Goal: Task Accomplishment & Management: Complete application form

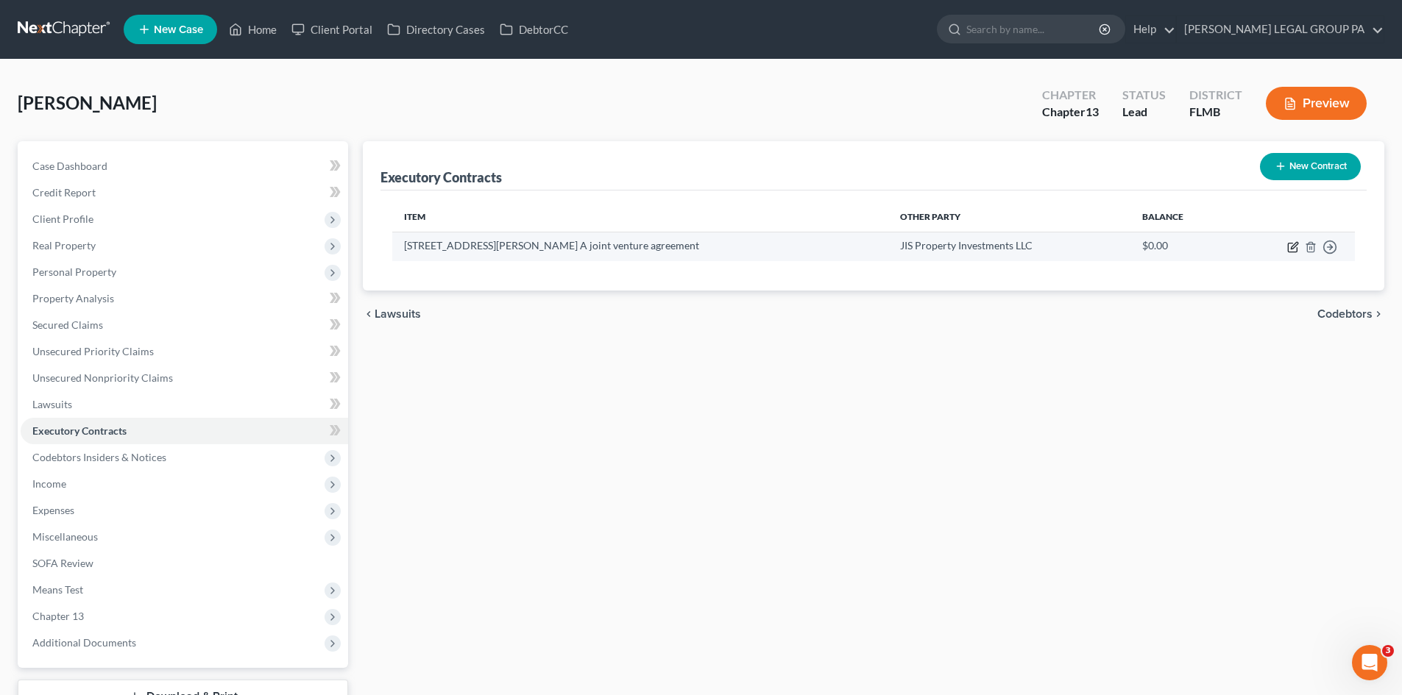
click at [1294, 247] on icon "button" at bounding box center [1293, 247] width 12 height 12
select select "0"
select select "9"
select select "0"
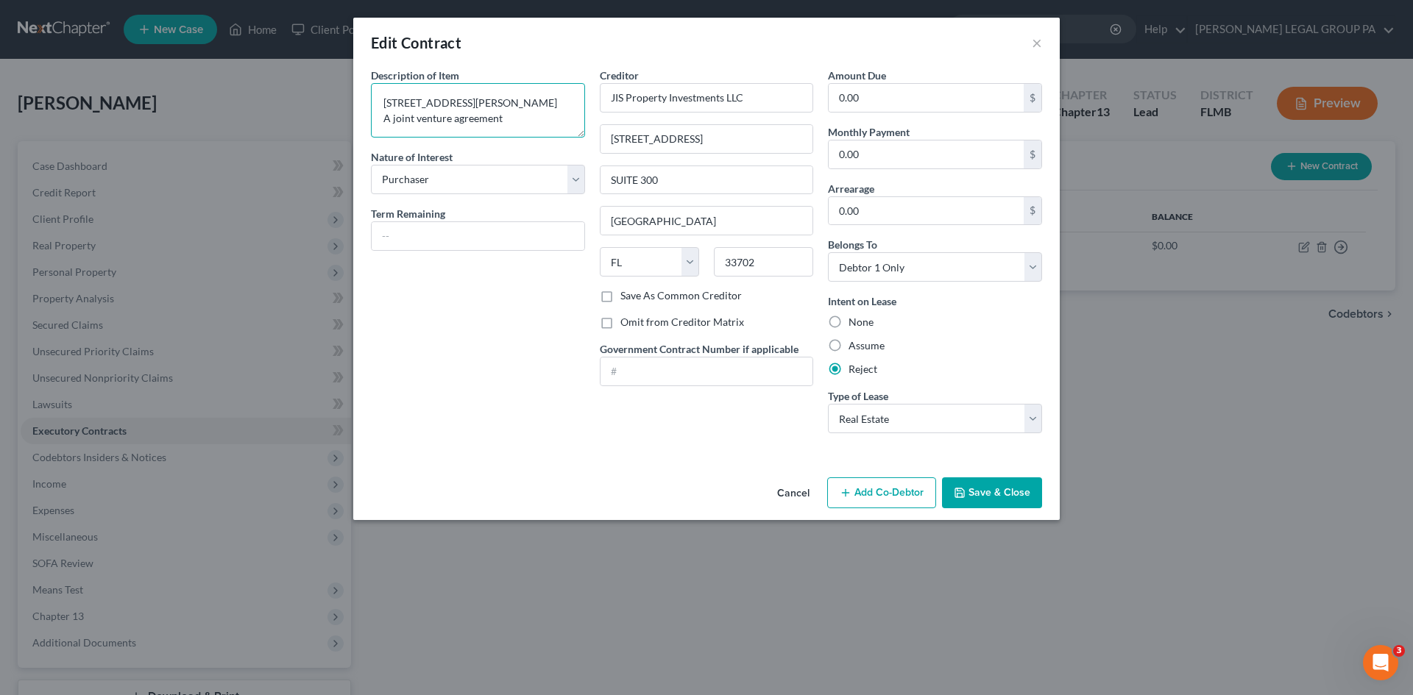
drag, startPoint x: 558, startPoint y: 102, endPoint x: 255, endPoint y: 129, distance: 304.3
click at [255, 129] on div "Edit Contract × Description of non-residential real property * Description of I…" at bounding box center [706, 347] width 1413 height 695
click at [678, 135] on input "[STREET_ADDRESS]" at bounding box center [706, 139] width 213 height 28
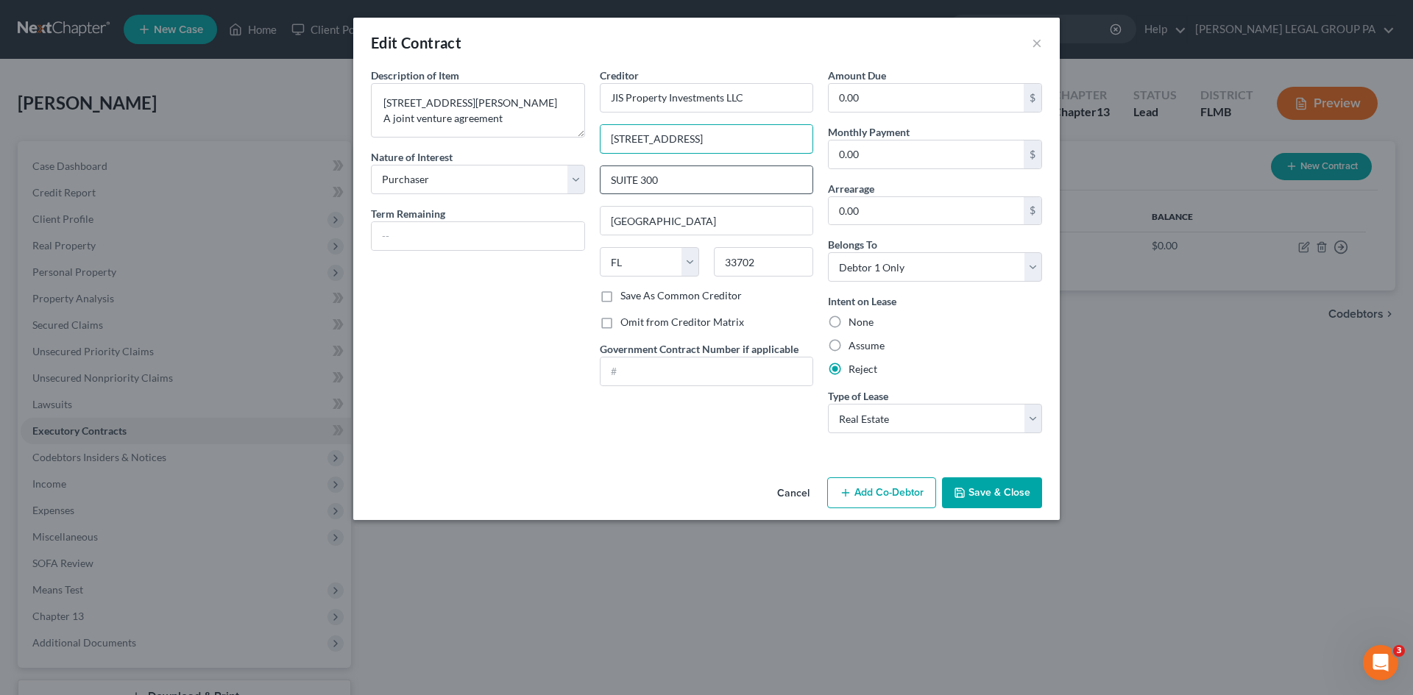
type input "[STREET_ADDRESS]"
drag, startPoint x: 685, startPoint y: 178, endPoint x: 335, endPoint y: 174, distance: 350.3
click at [335, 174] on div "Edit Contract × Description of non-residential real property * Description of I…" at bounding box center [706, 347] width 1413 height 695
click at [742, 261] on input "33702" at bounding box center [763, 261] width 99 height 29
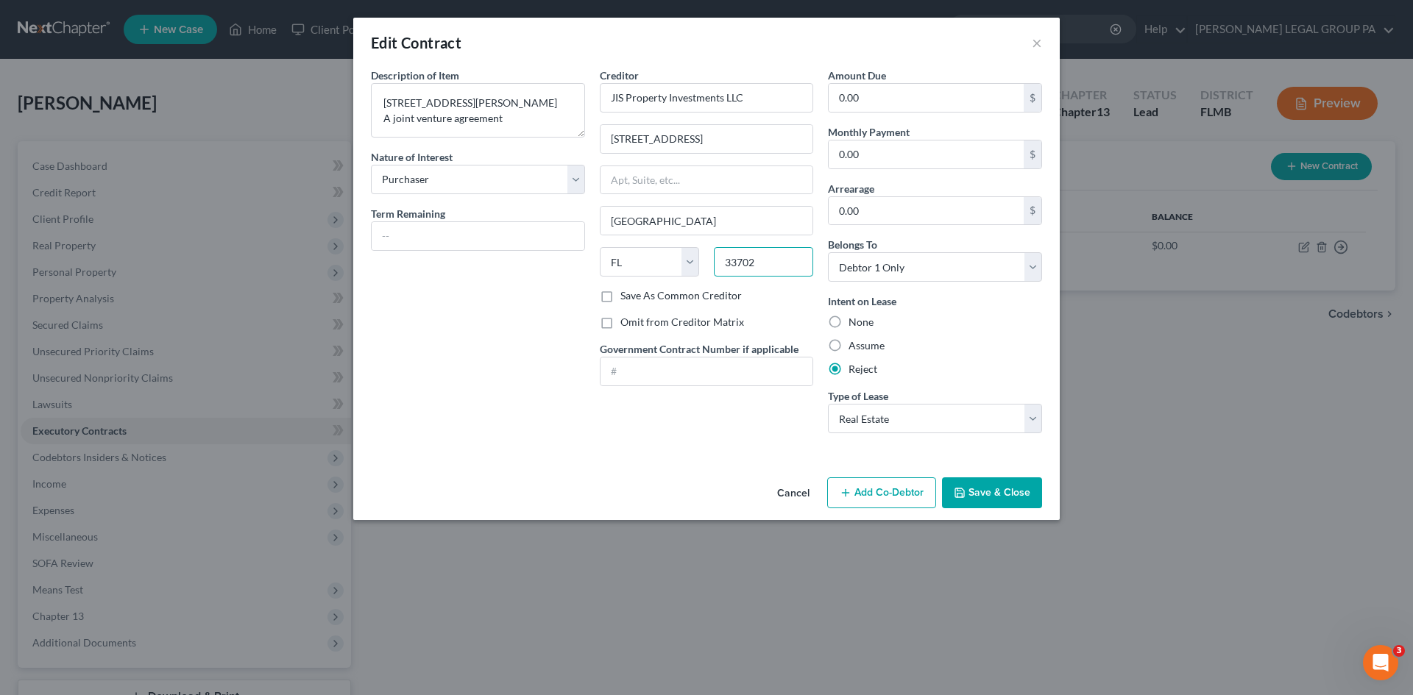
click at [742, 261] on input "33702" at bounding box center [763, 261] width 99 height 29
type input "34606"
type input "[GEOGRAPHIC_DATA]"
click at [383, 375] on div "Description of non-residential real property * Description of Item * [STREET_AD…" at bounding box center [478, 257] width 229 height 378
click at [1008, 487] on button "Save & Close" at bounding box center [992, 493] width 100 height 31
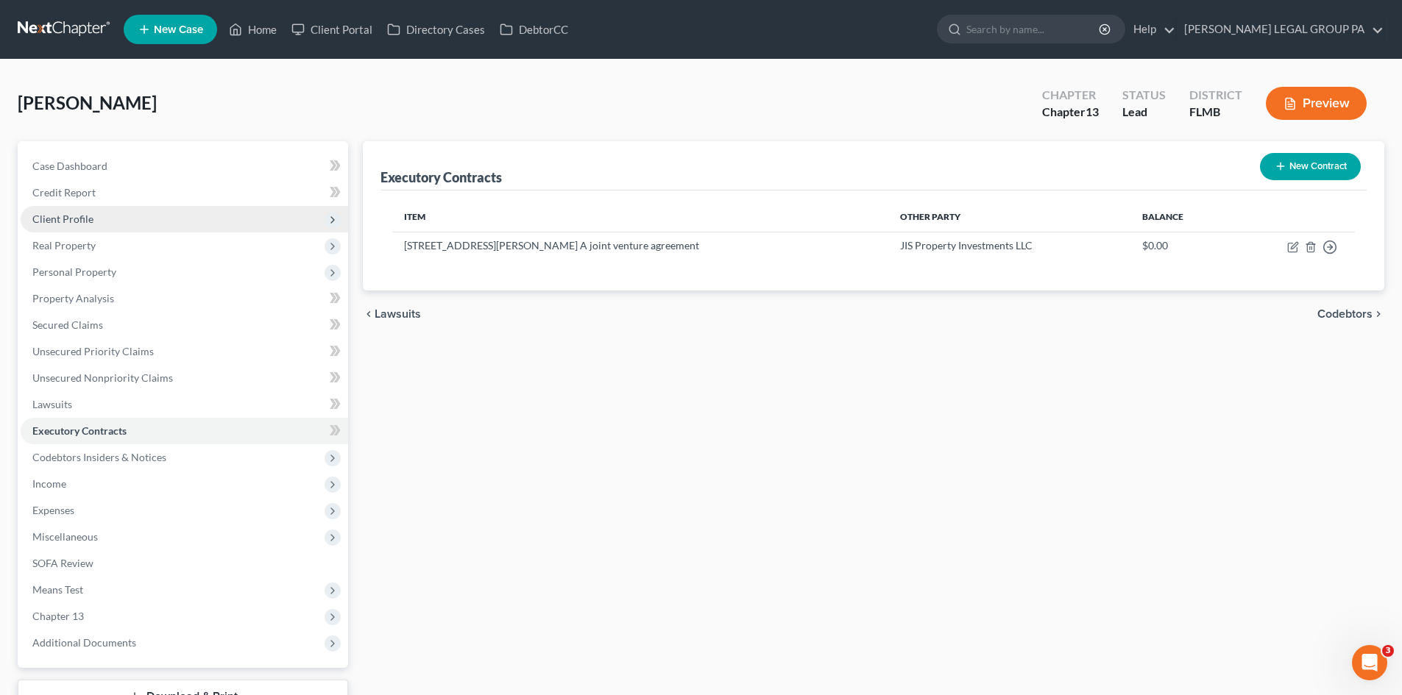
click at [99, 222] on span "Client Profile" at bounding box center [184, 219] width 327 height 26
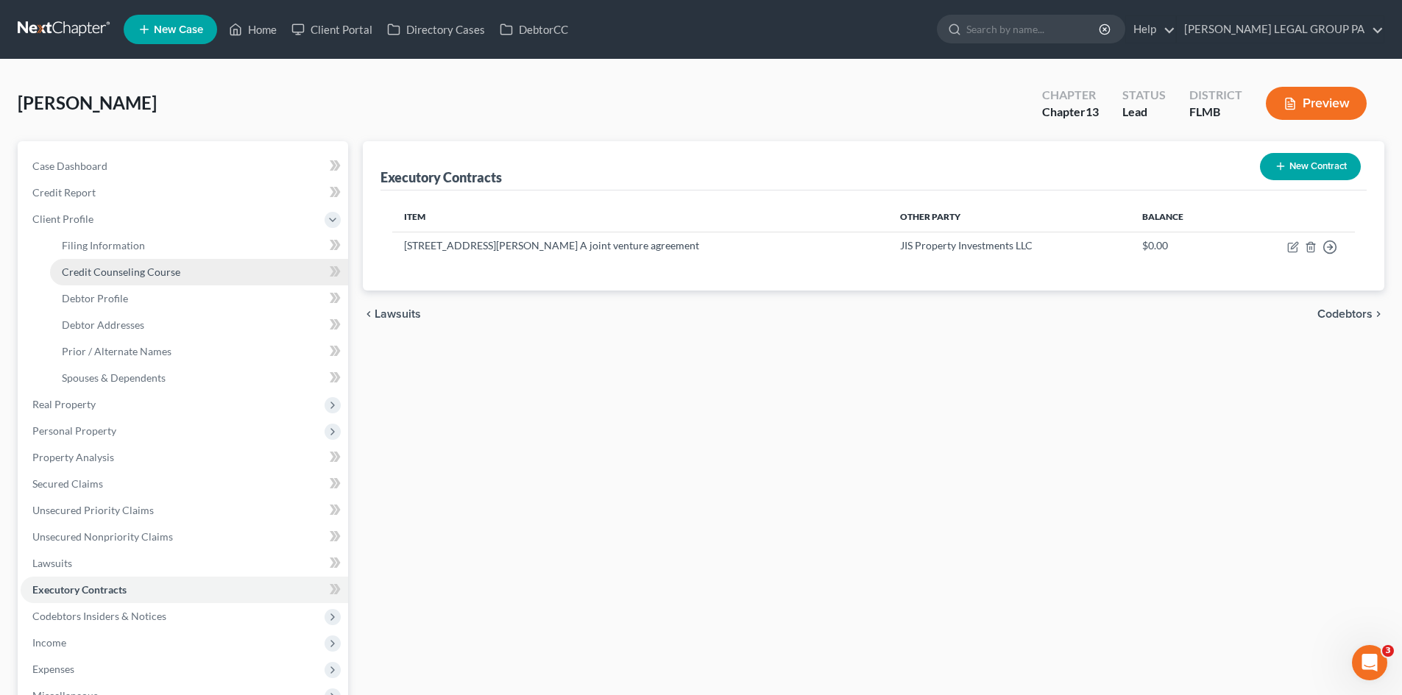
click at [124, 261] on link "Credit Counseling Course" at bounding box center [199, 272] width 298 height 26
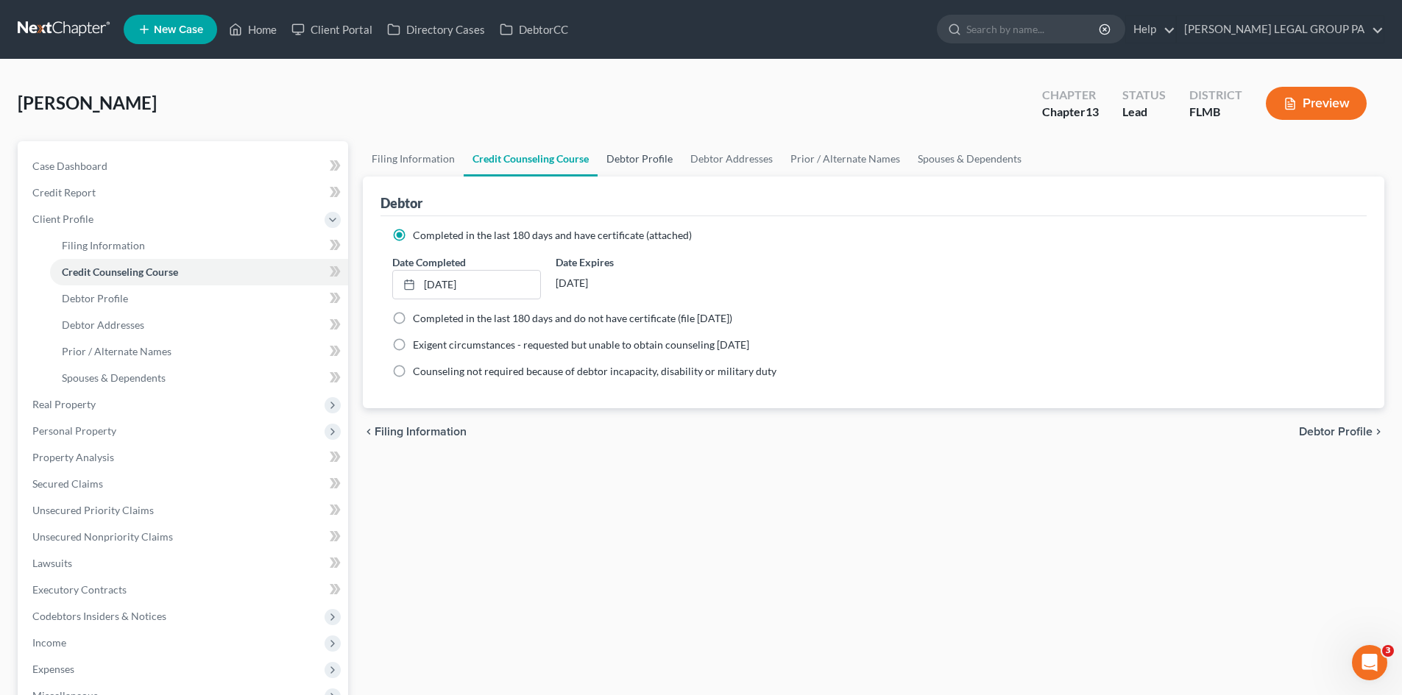
click at [651, 162] on link "Debtor Profile" at bounding box center [640, 158] width 84 height 35
select select "0"
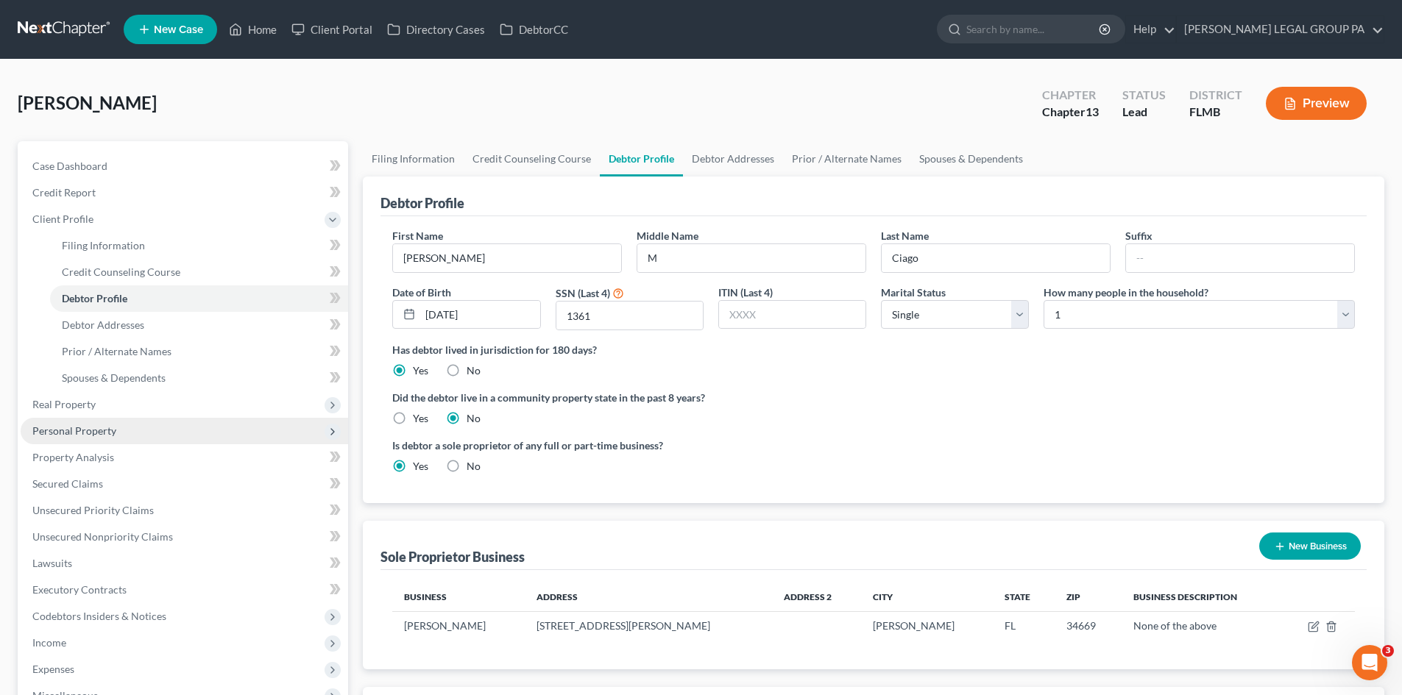
click at [124, 438] on span "Personal Property" at bounding box center [184, 431] width 327 height 26
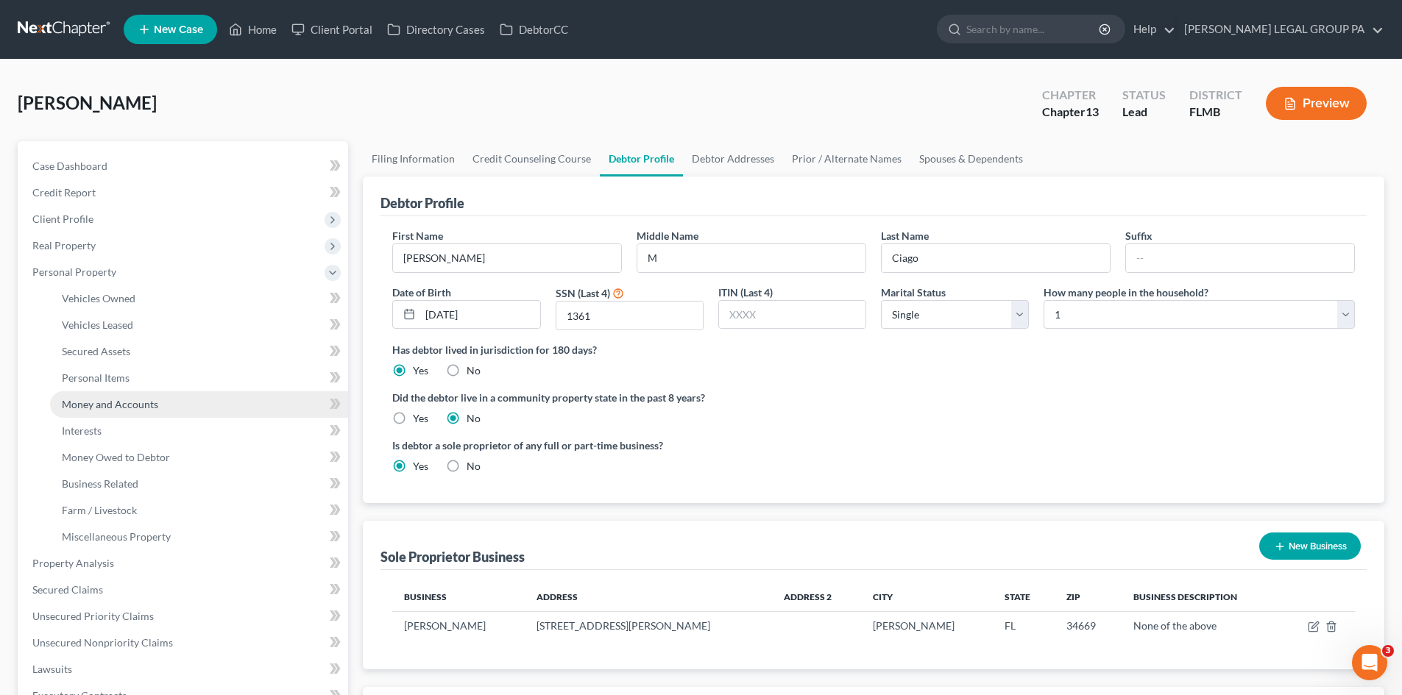
click at [127, 408] on span "Money and Accounts" at bounding box center [110, 404] width 96 height 13
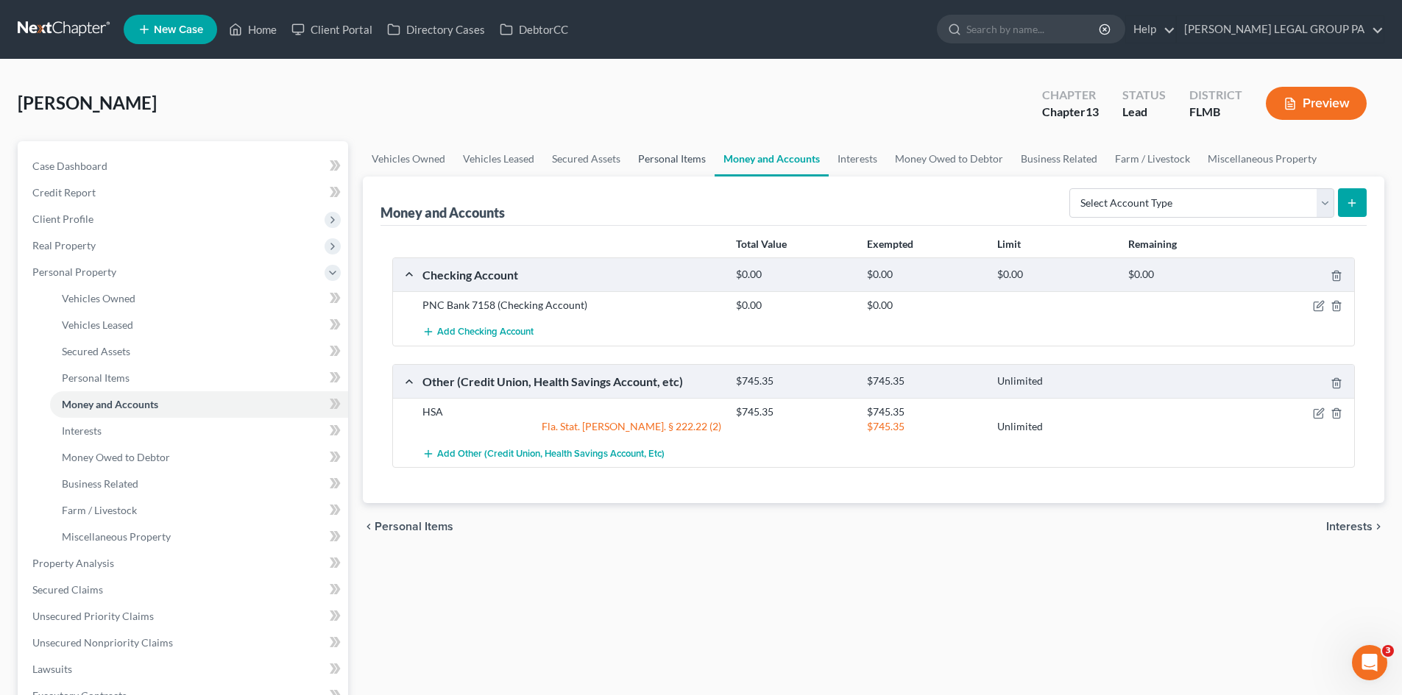
click at [659, 155] on link "Personal Items" at bounding box center [671, 158] width 85 height 35
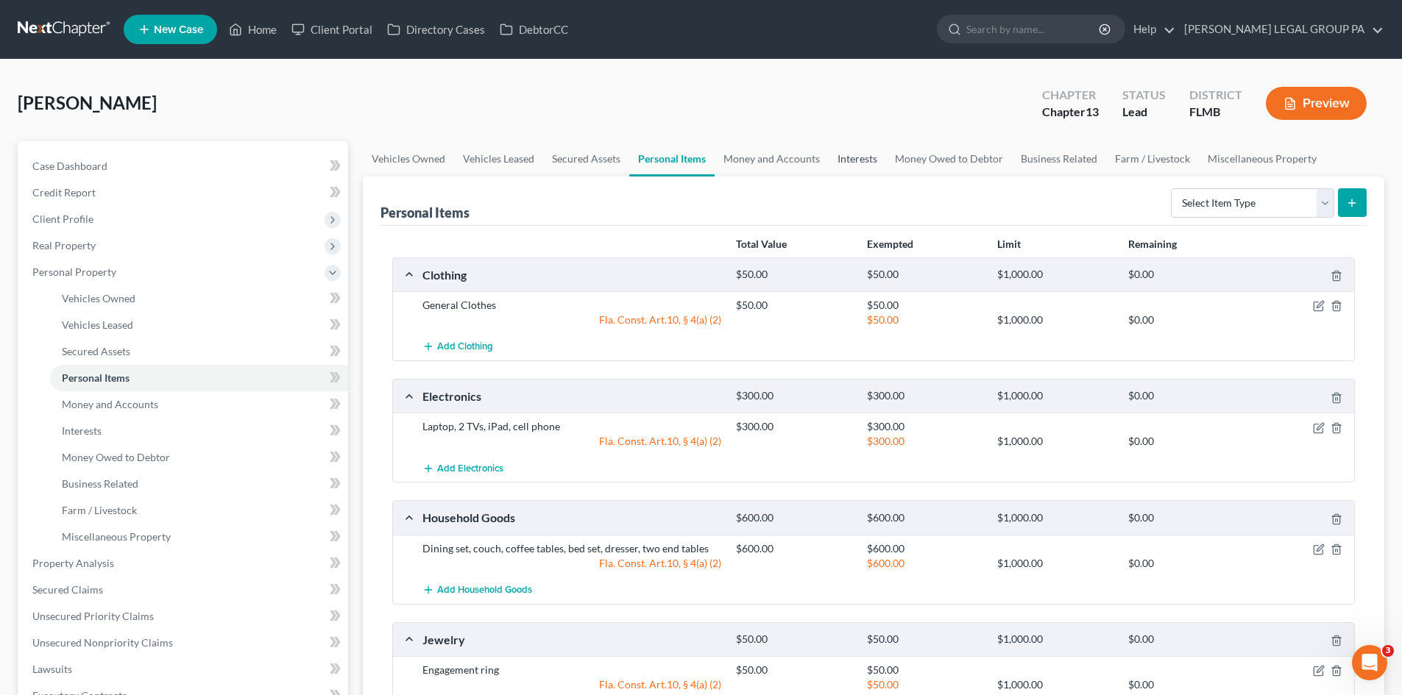
click at [846, 159] on link "Interests" at bounding box center [857, 158] width 57 height 35
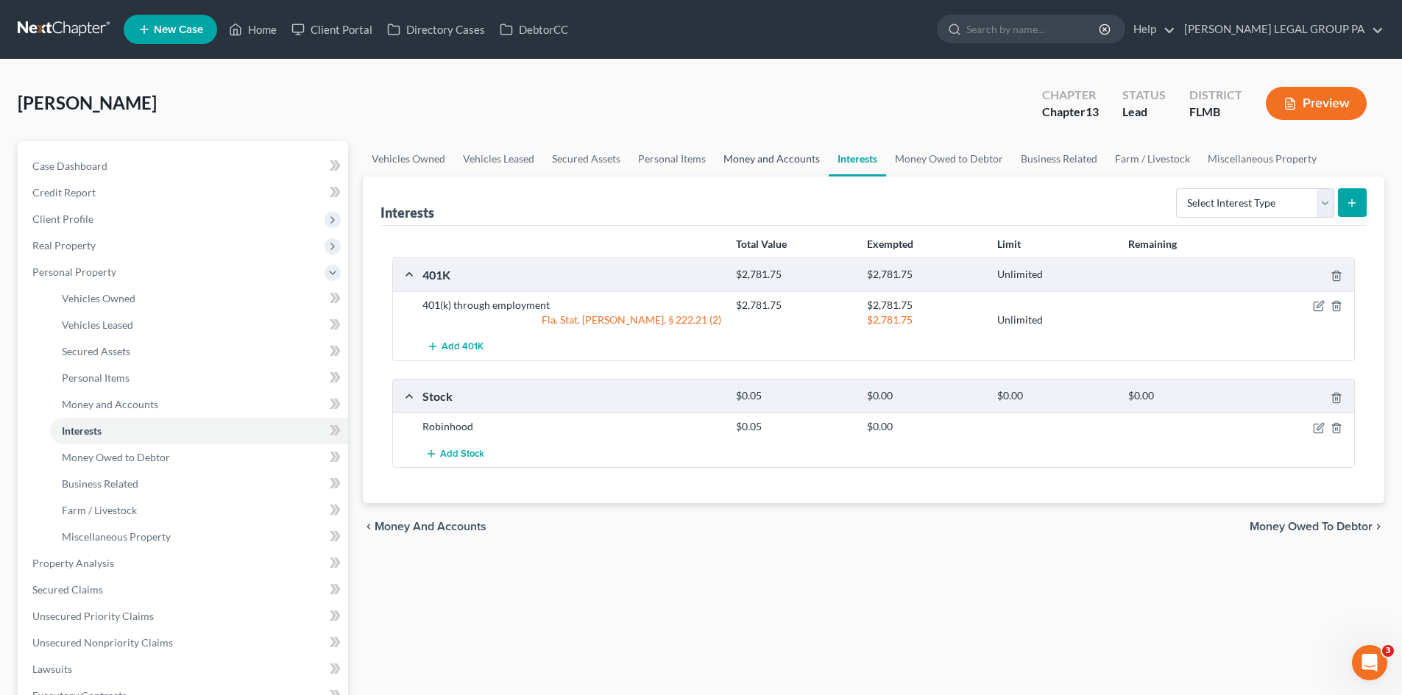
click at [797, 153] on link "Money and Accounts" at bounding box center [772, 158] width 114 height 35
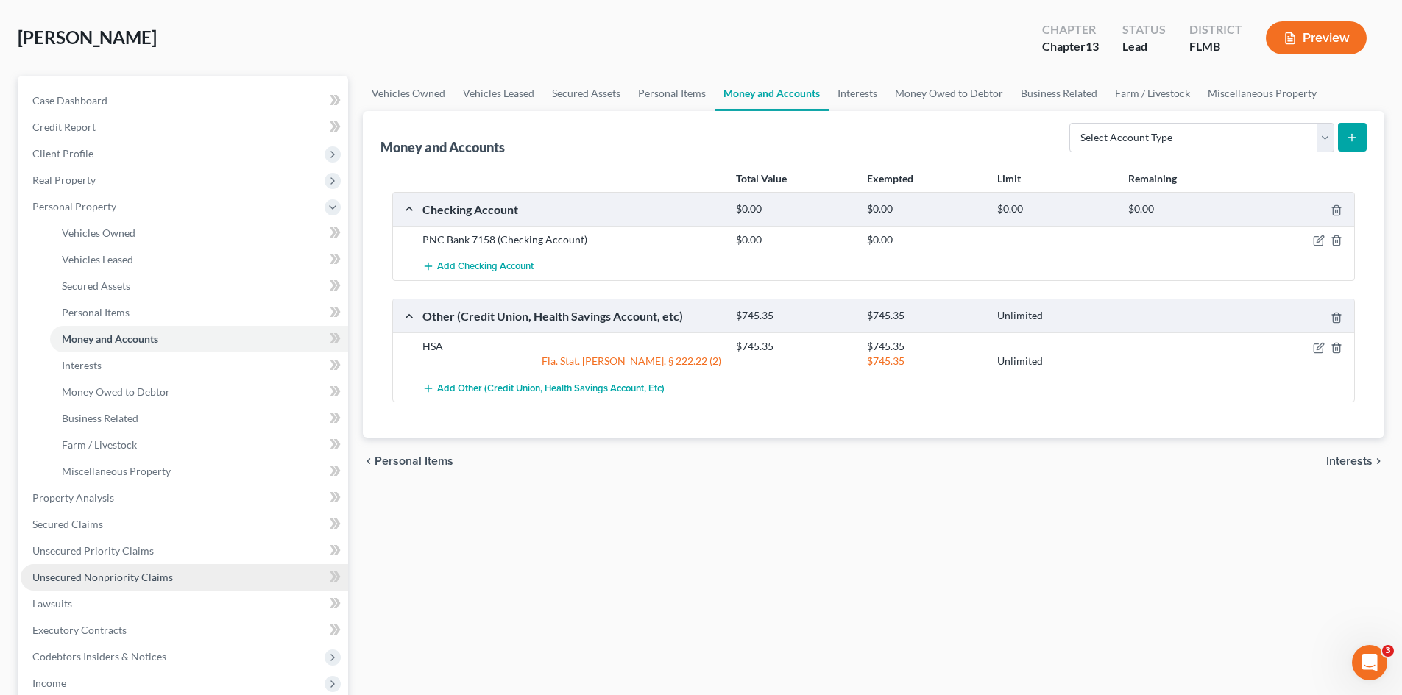
scroll to position [147, 0]
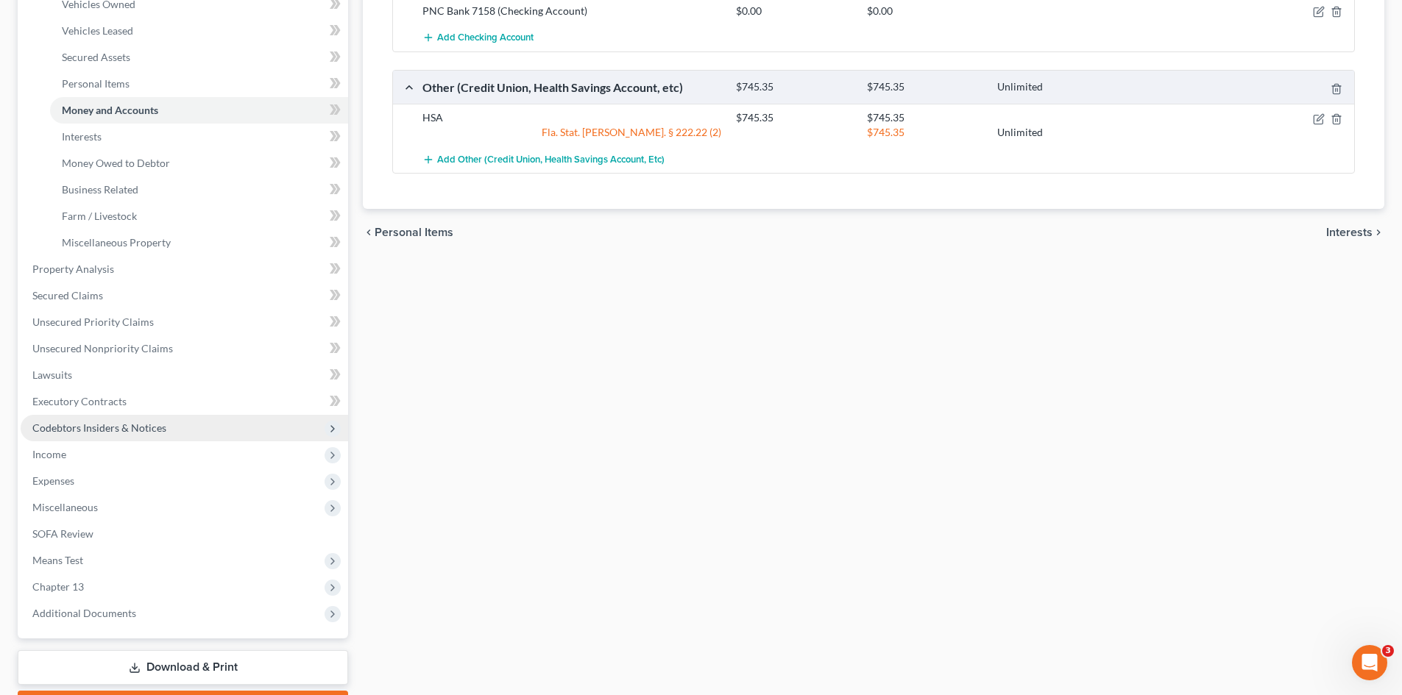
click at [79, 425] on span "Codebtors Insiders & Notices" at bounding box center [99, 428] width 134 height 13
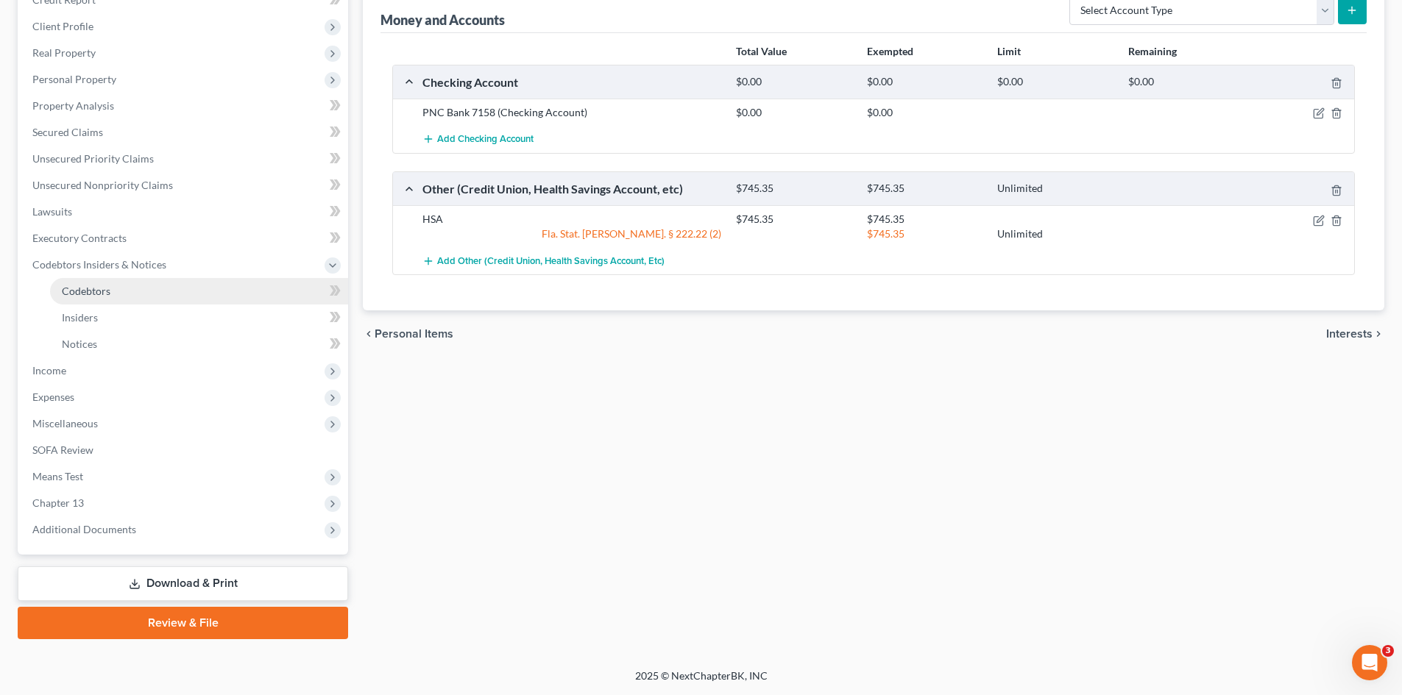
scroll to position [119, 0]
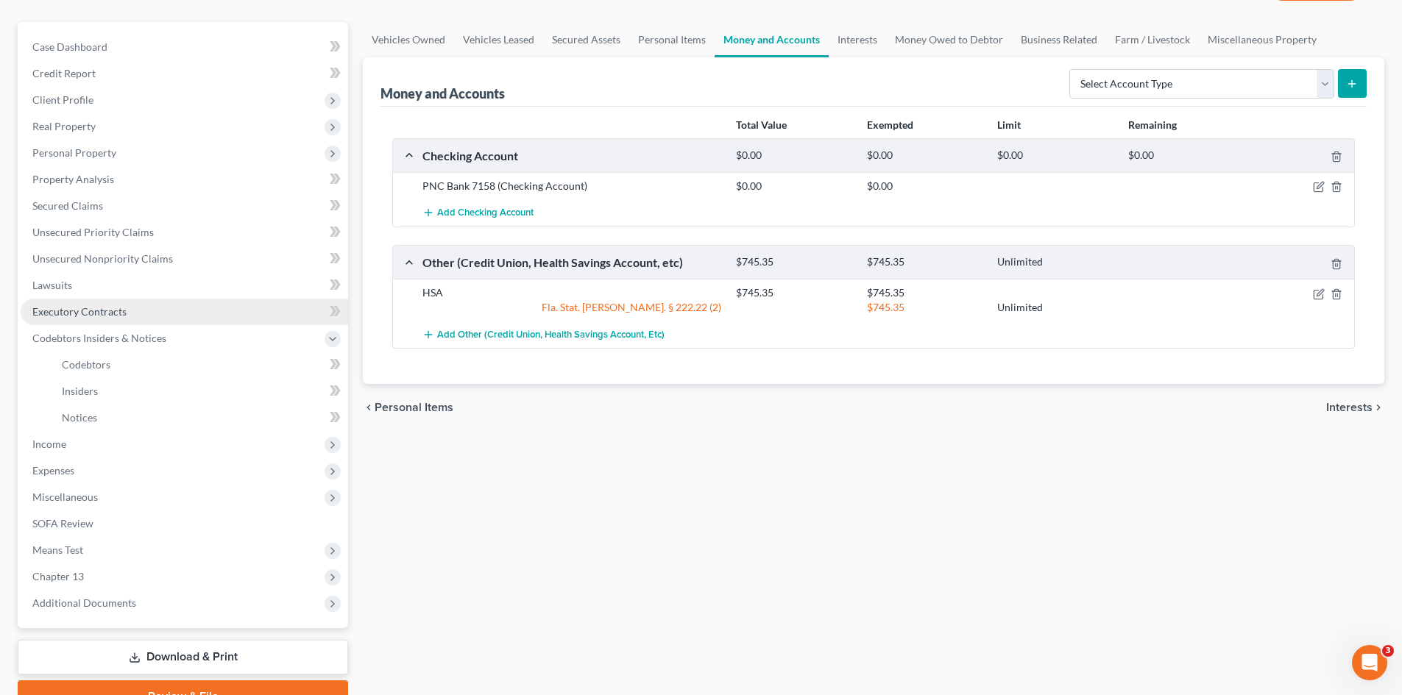
click at [71, 319] on link "Executory Contracts" at bounding box center [184, 312] width 327 height 26
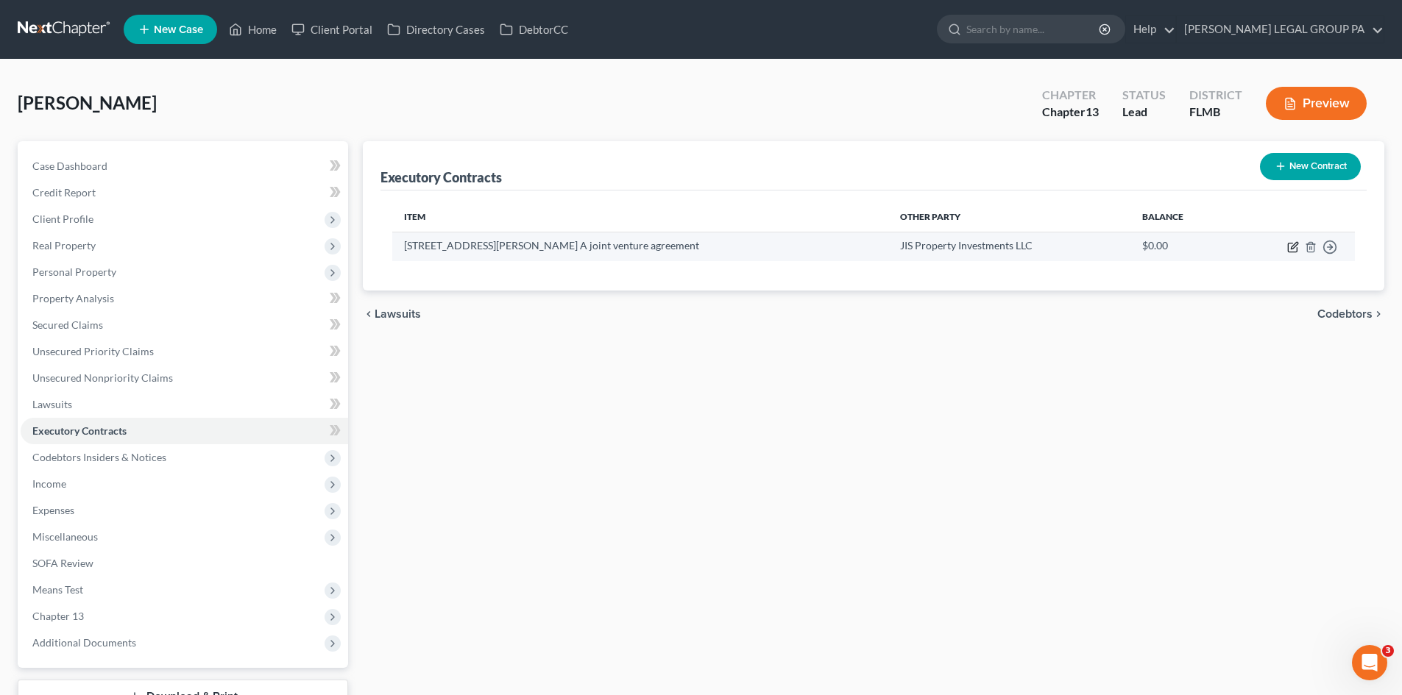
drag, startPoint x: 1288, startPoint y: 246, endPoint x: 1277, endPoint y: 253, distance: 12.7
click at [1286, 245] on td "Move to D Move to E Move to F Move to Notice Only" at bounding box center [1293, 246] width 124 height 29
click at [1291, 249] on icon "button" at bounding box center [1294, 245] width 7 height 7
select select "0"
select select "9"
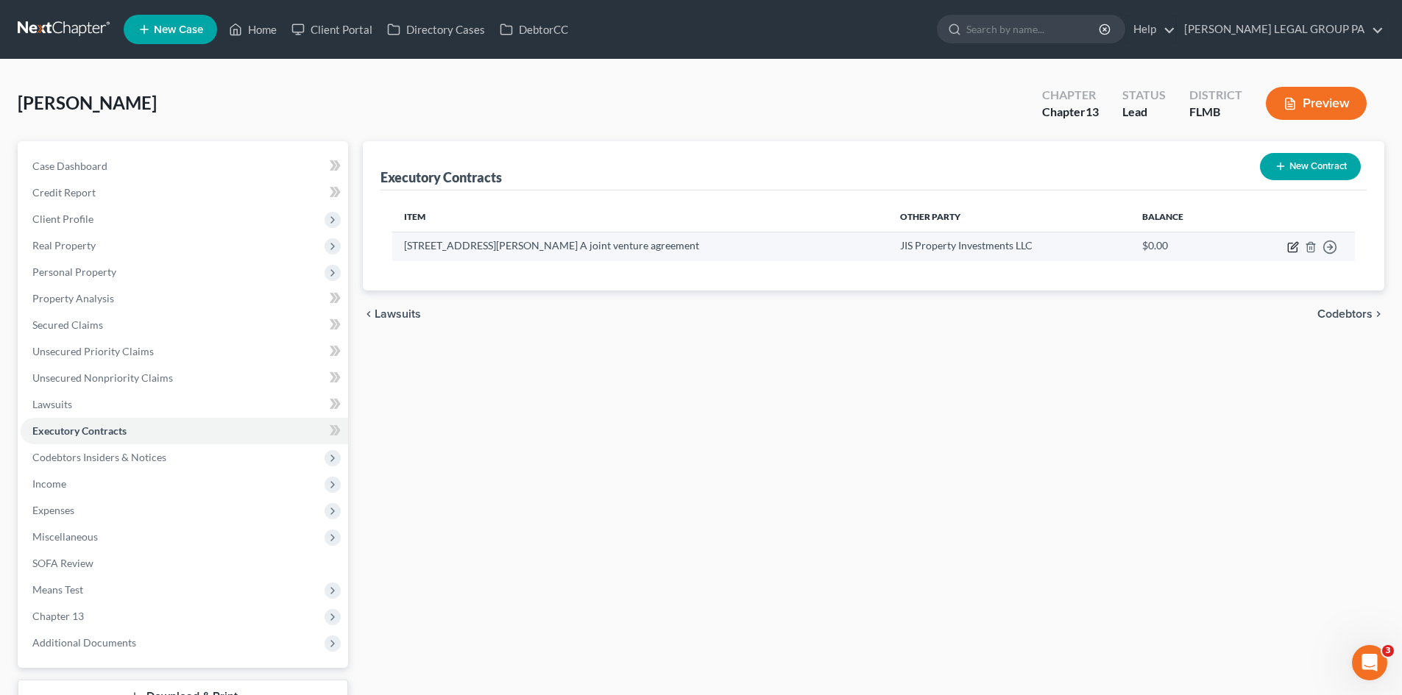
select select "0"
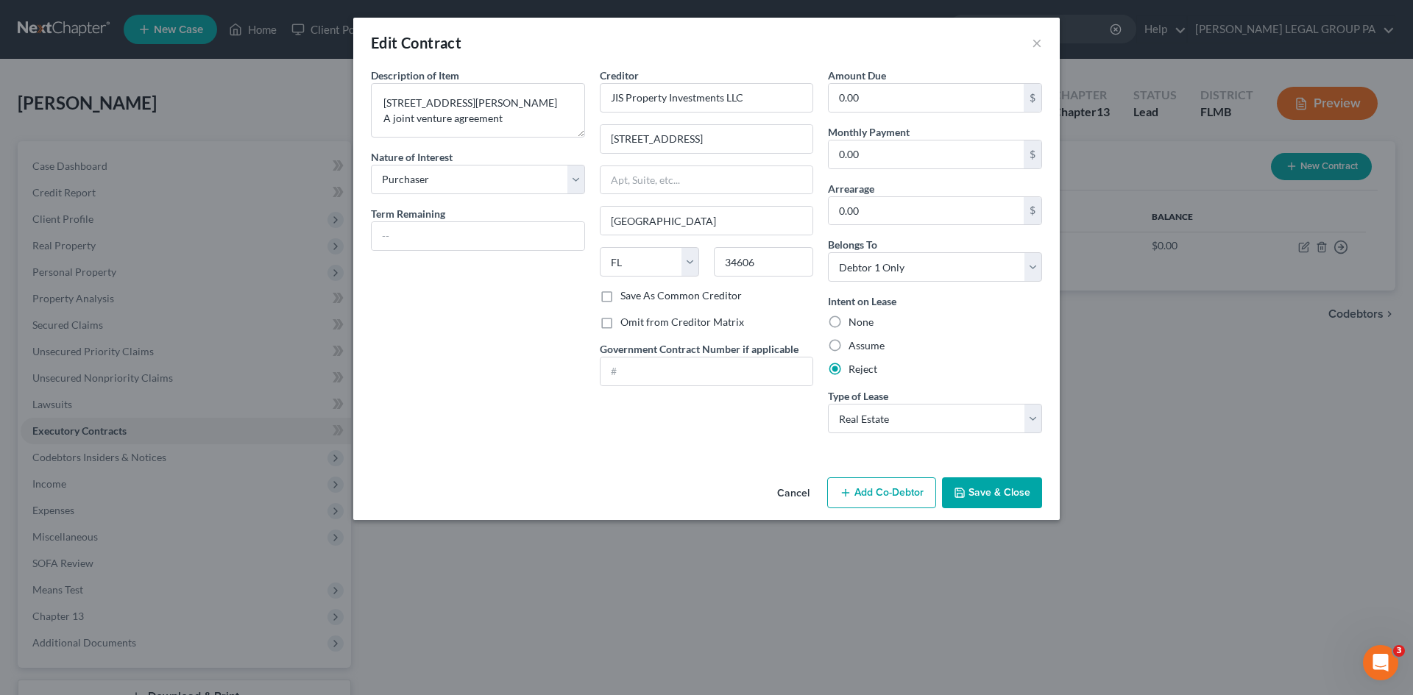
click at [979, 497] on button "Save & Close" at bounding box center [992, 493] width 100 height 31
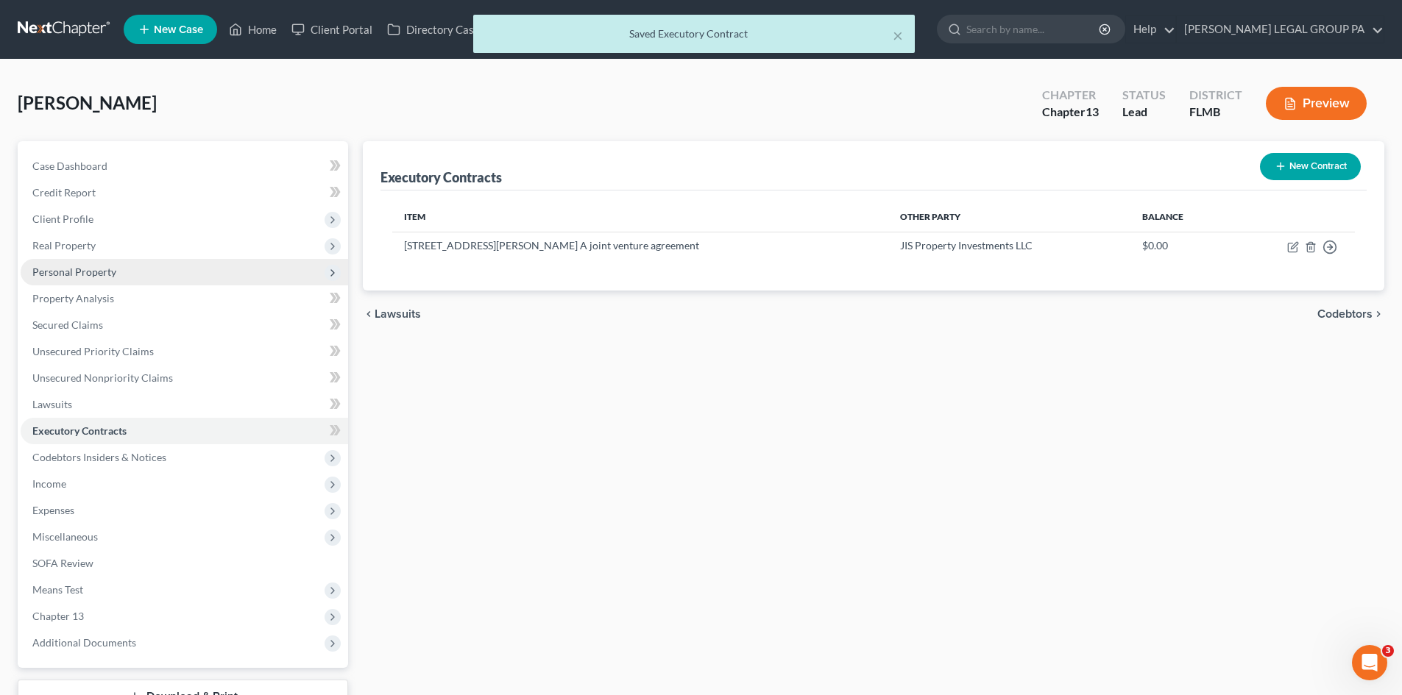
click at [71, 275] on span "Personal Property" at bounding box center [74, 272] width 84 height 13
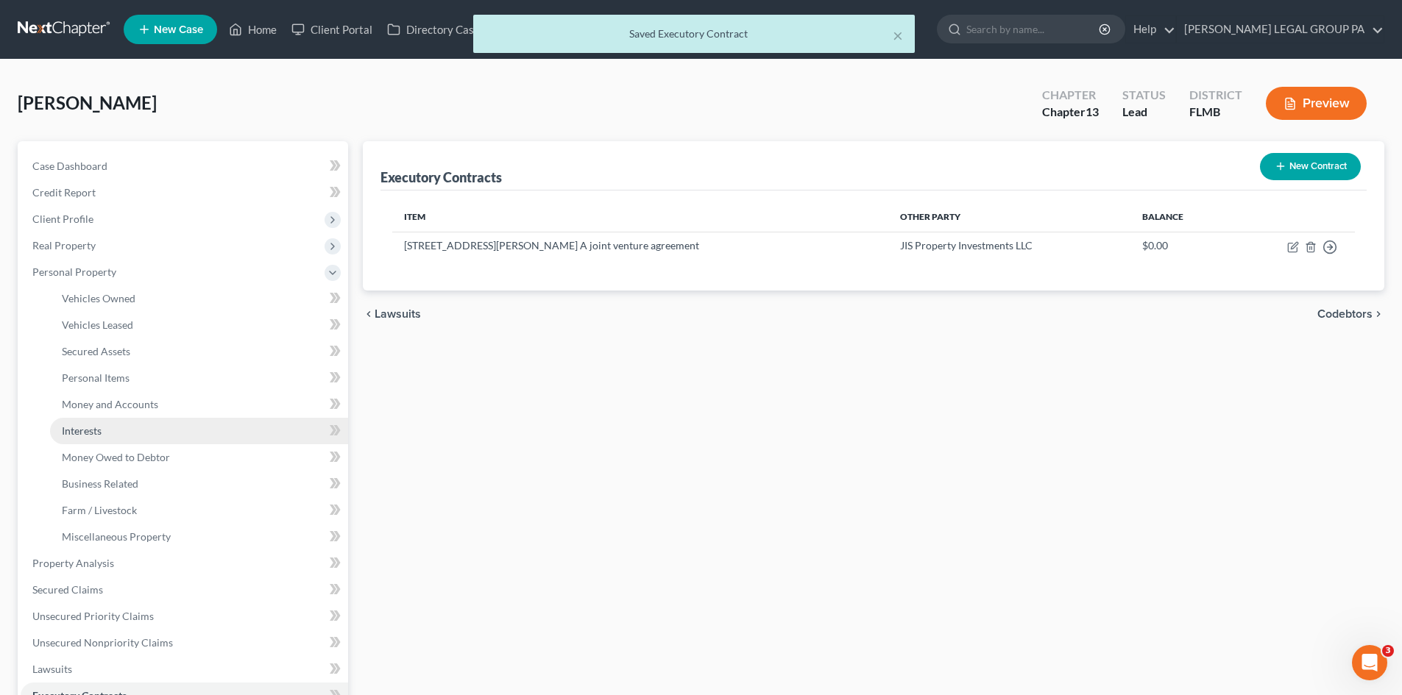
click at [72, 425] on span "Interests" at bounding box center [82, 431] width 40 height 13
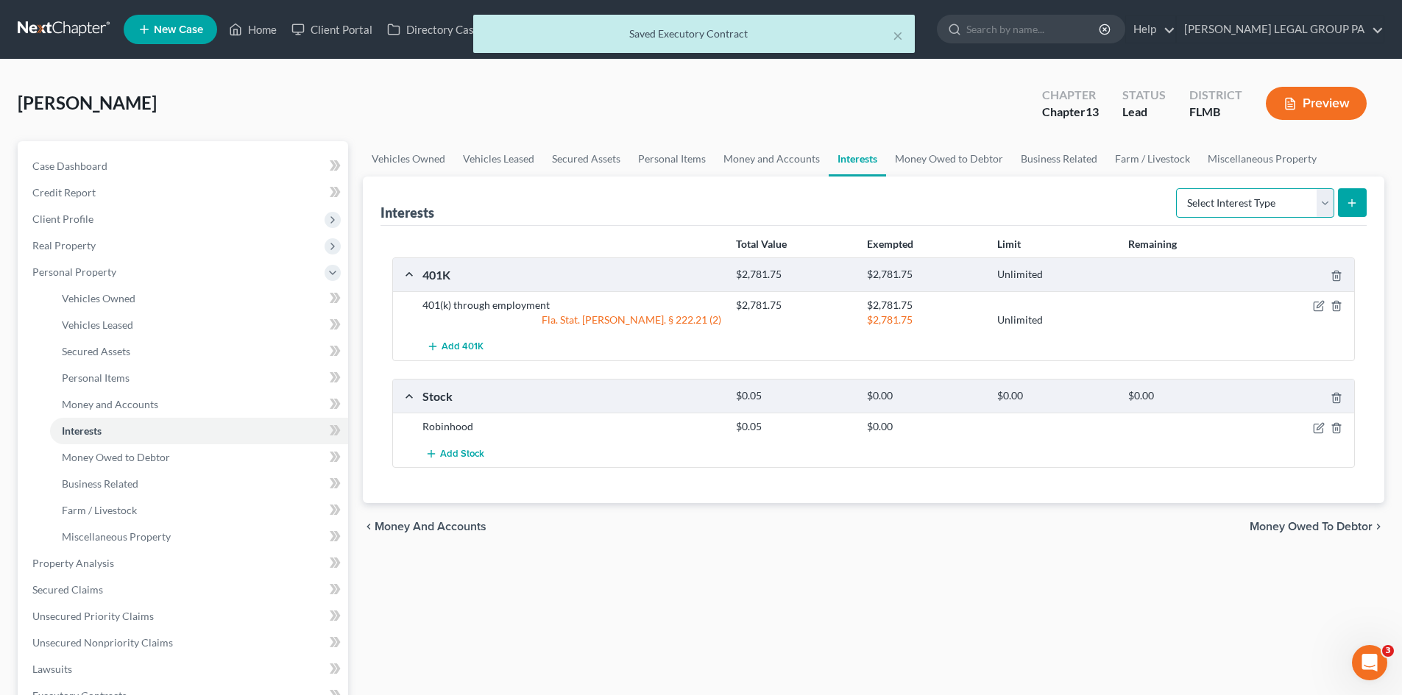
click at [1288, 216] on select "Select Interest Type 401K Annuity Bond Education IRA Government Bond Government…" at bounding box center [1255, 202] width 158 height 29
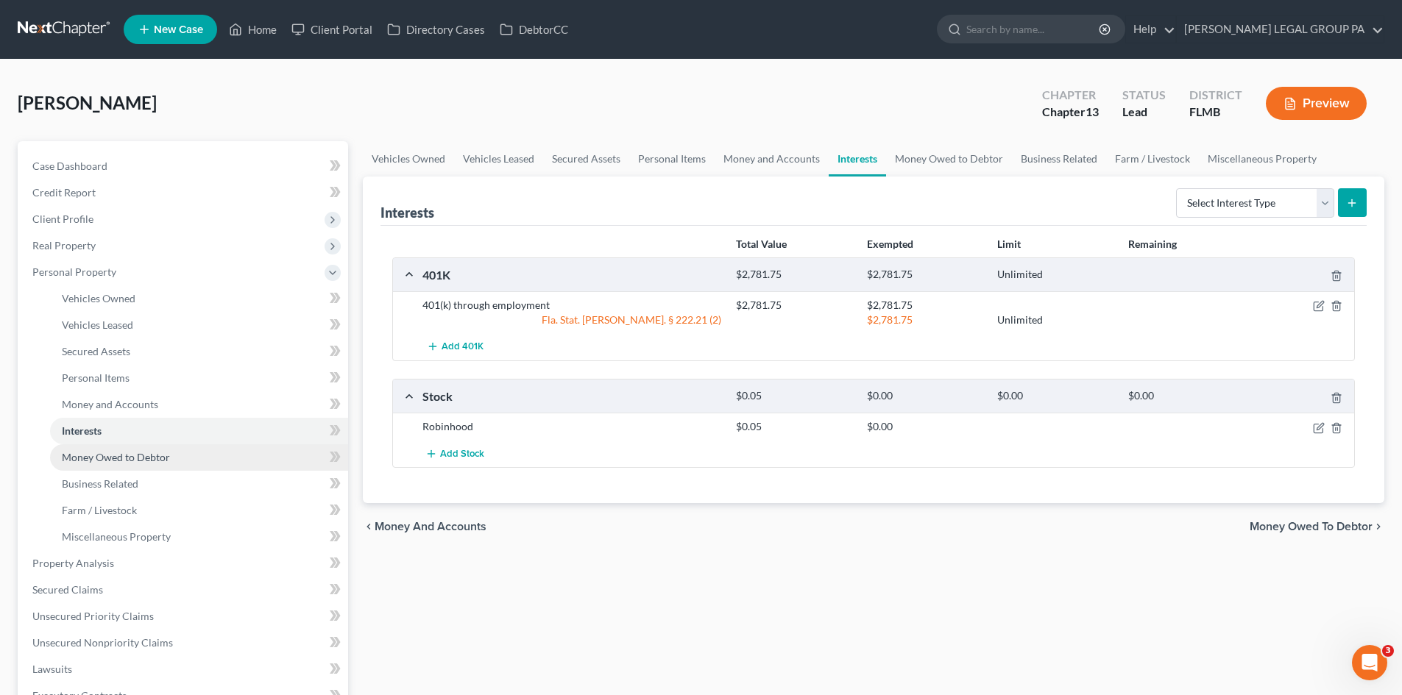
drag, startPoint x: 141, startPoint y: 461, endPoint x: 152, endPoint y: 456, distance: 12.5
click at [143, 460] on span "Money Owed to Debtor" at bounding box center [116, 457] width 108 height 13
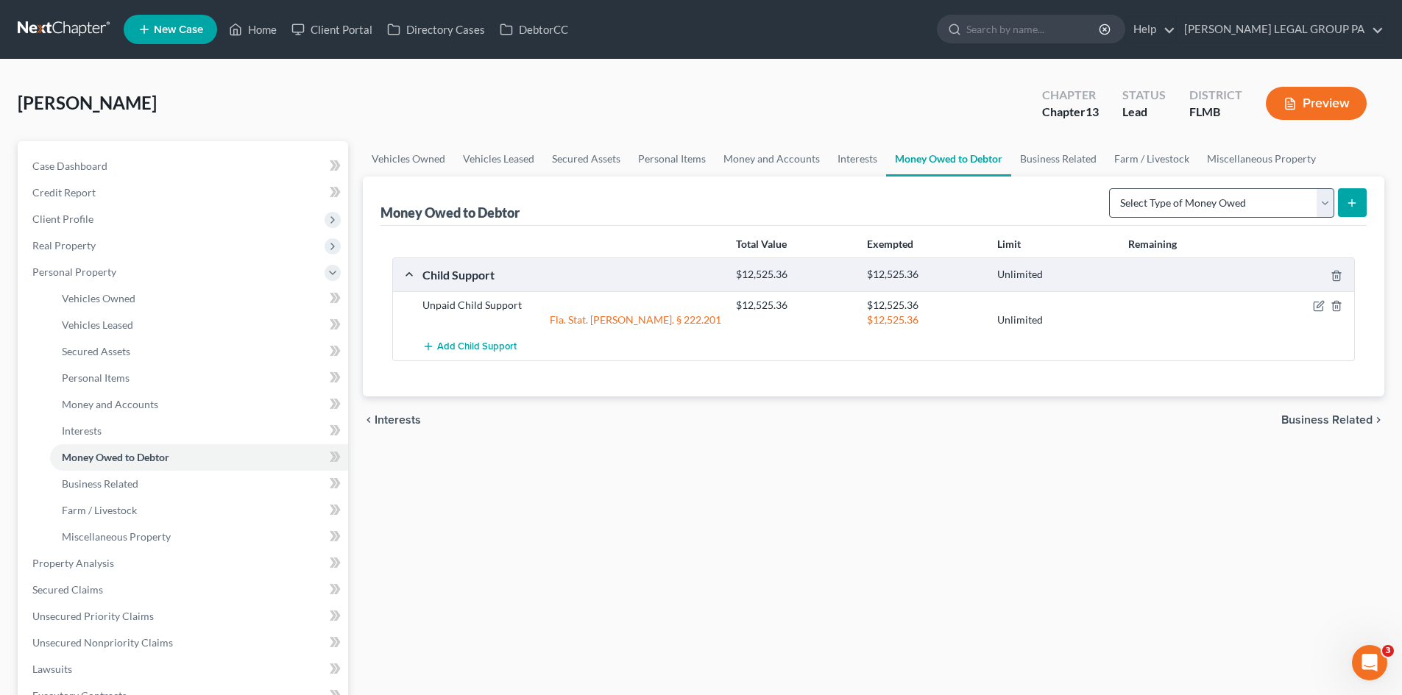
click at [1165, 187] on div "Select Type of Money Owed Accounts Receivable Alimony Child Support Claims Agai…" at bounding box center [1234, 201] width 263 height 39
click at [1164, 194] on select "Select Type of Money Owed Accounts Receivable Alimony Child Support Claims Agai…" at bounding box center [1221, 202] width 225 height 29
click at [114, 439] on link "Interests" at bounding box center [199, 431] width 298 height 26
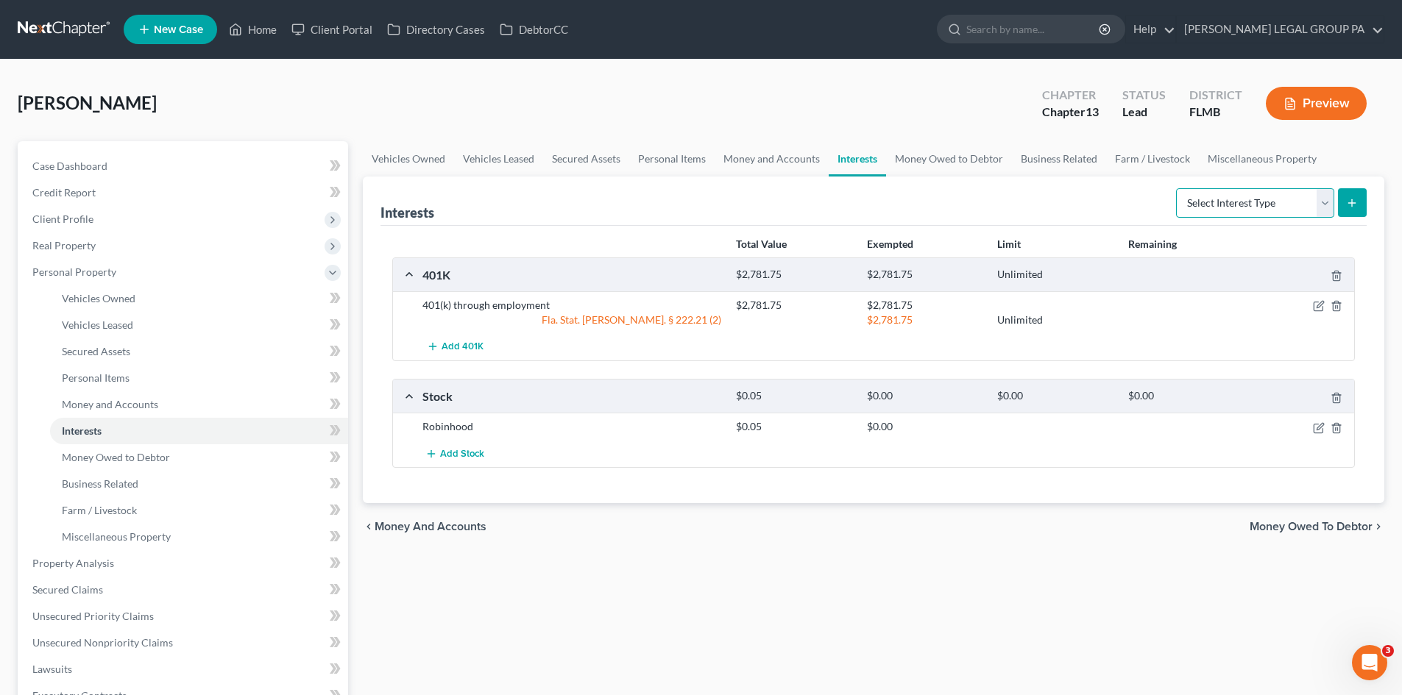
click at [1276, 205] on select "Select Interest Type 401K Annuity Bond Education IRA Government Bond Government…" at bounding box center [1255, 202] width 158 height 29
select select "joint_venture_active"
click at [1177, 188] on select "Select Interest Type 401K Annuity Bond Education IRA Government Bond Government…" at bounding box center [1255, 202] width 158 height 29
click at [1354, 203] on line "submit" at bounding box center [1352, 203] width 7 height 0
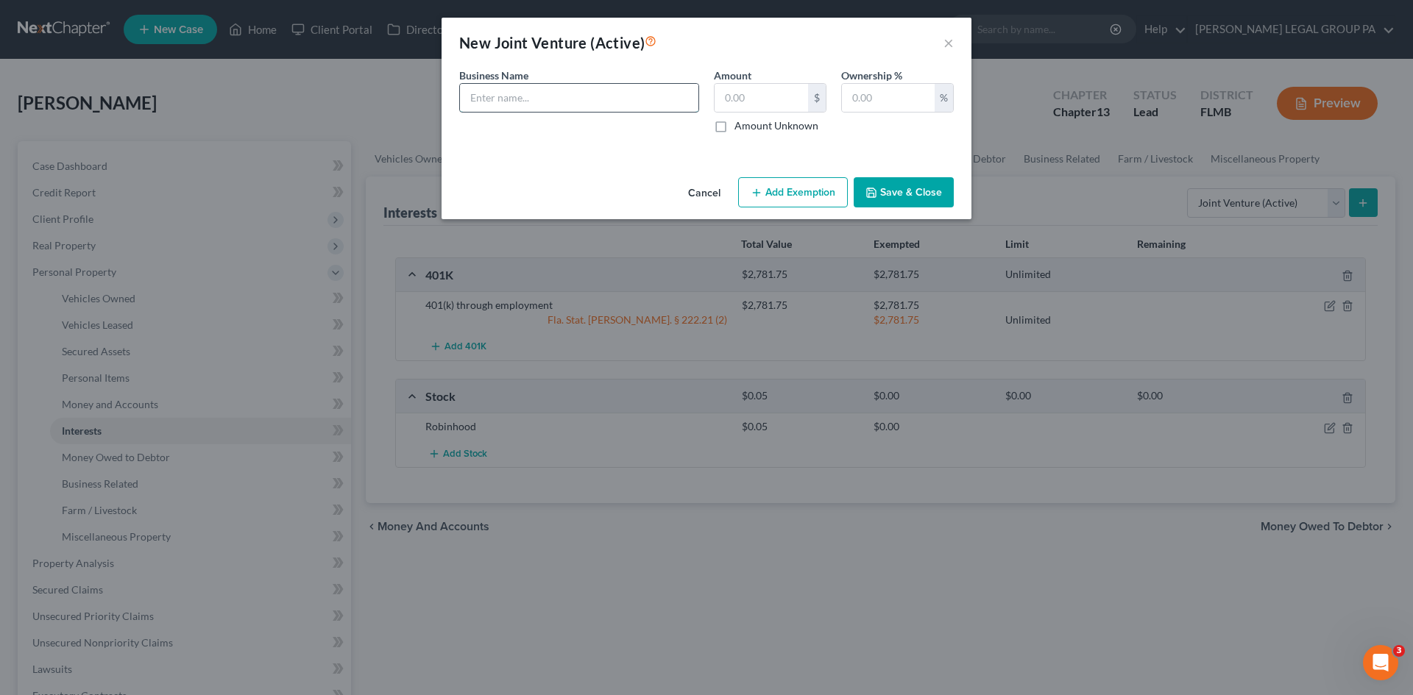
click at [567, 96] on input "text" at bounding box center [579, 98] width 238 height 28
click at [943, 36] on button "×" at bounding box center [948, 43] width 10 height 18
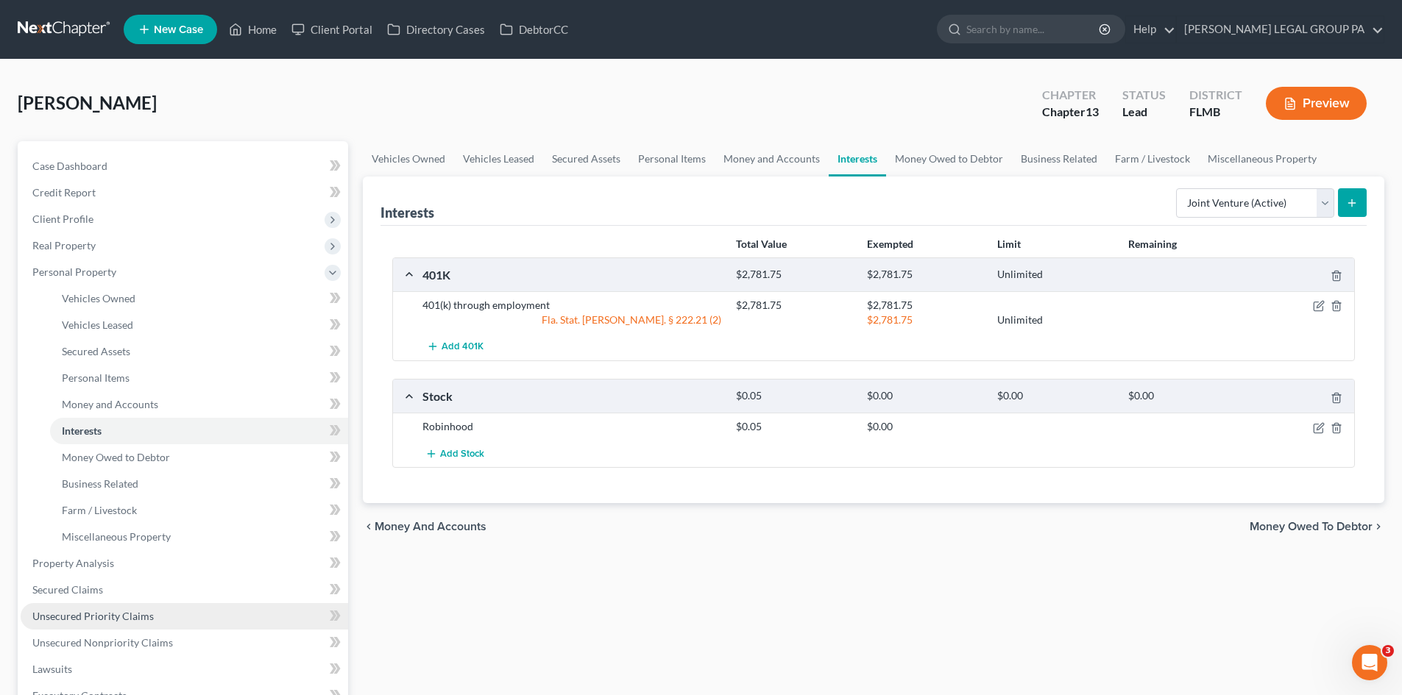
click at [141, 625] on link "Unsecured Priority Claims" at bounding box center [184, 616] width 327 height 26
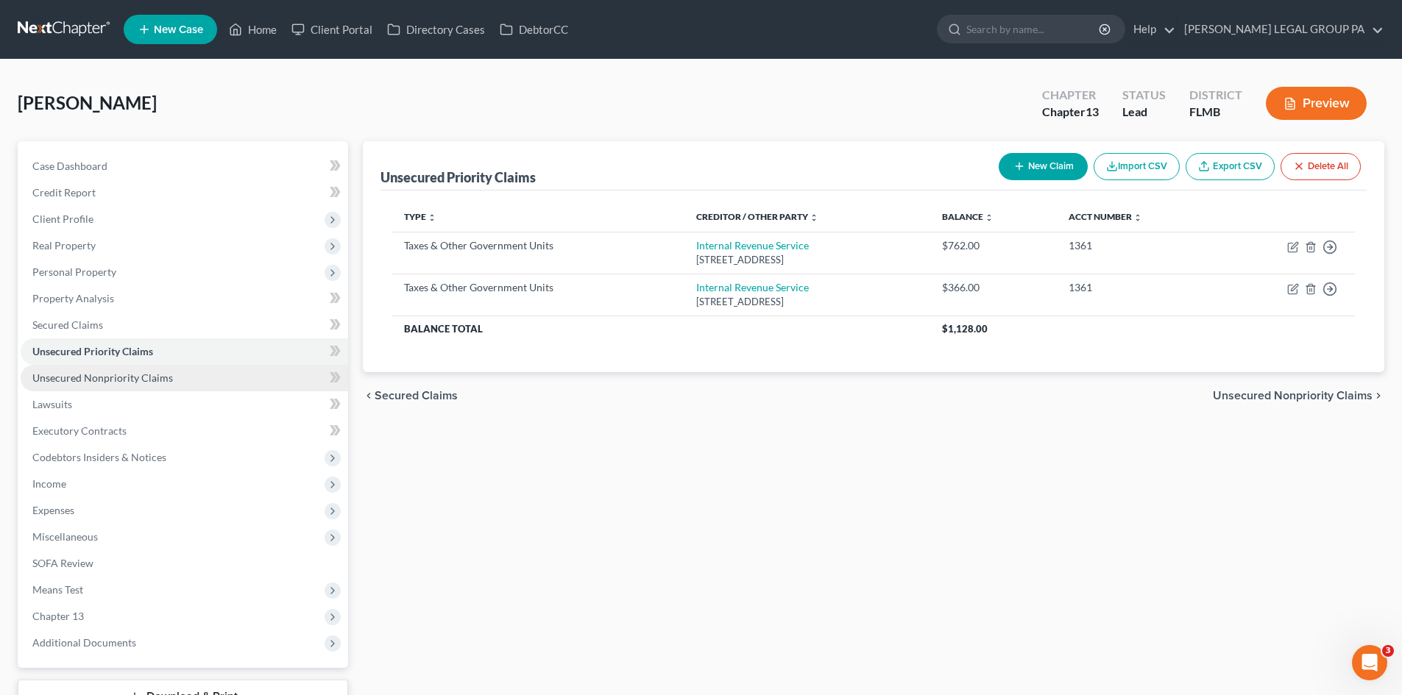
click at [106, 387] on link "Unsecured Nonpriority Claims" at bounding box center [184, 378] width 327 height 26
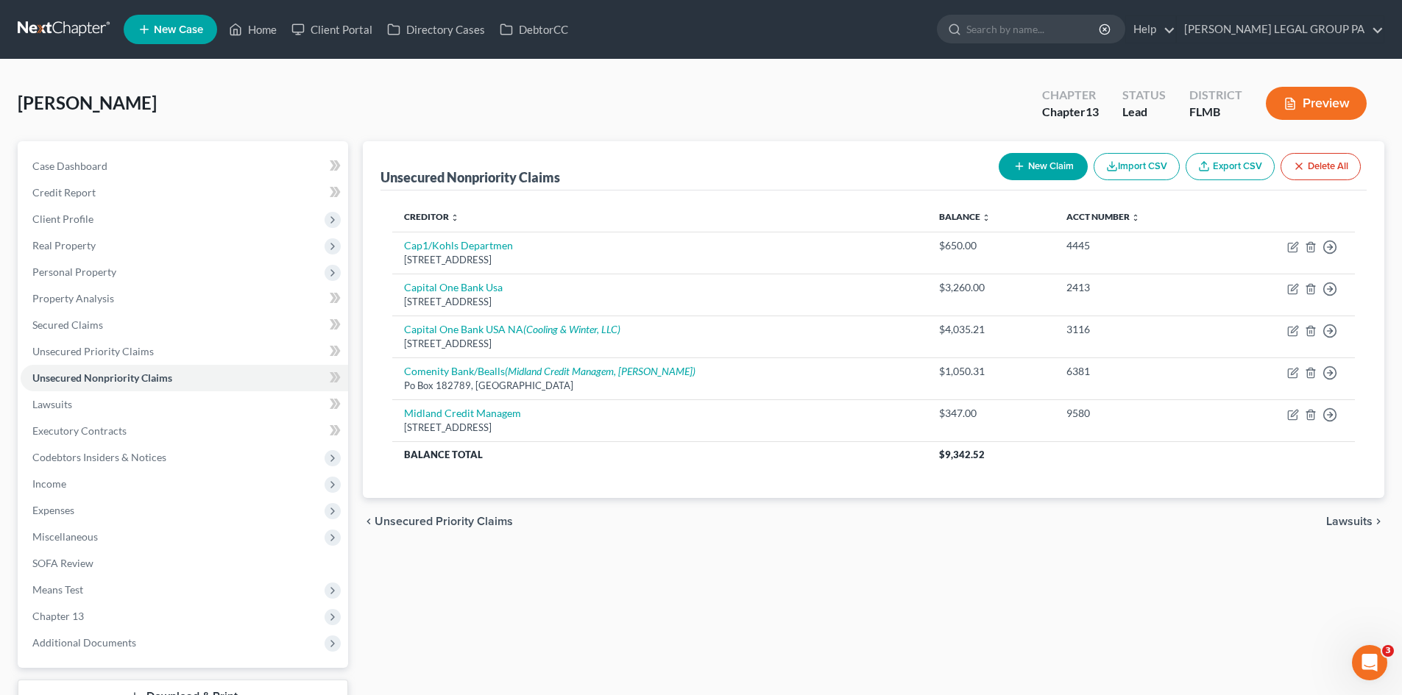
click at [1066, 158] on button "New Claim" at bounding box center [1043, 166] width 89 height 27
select select "0"
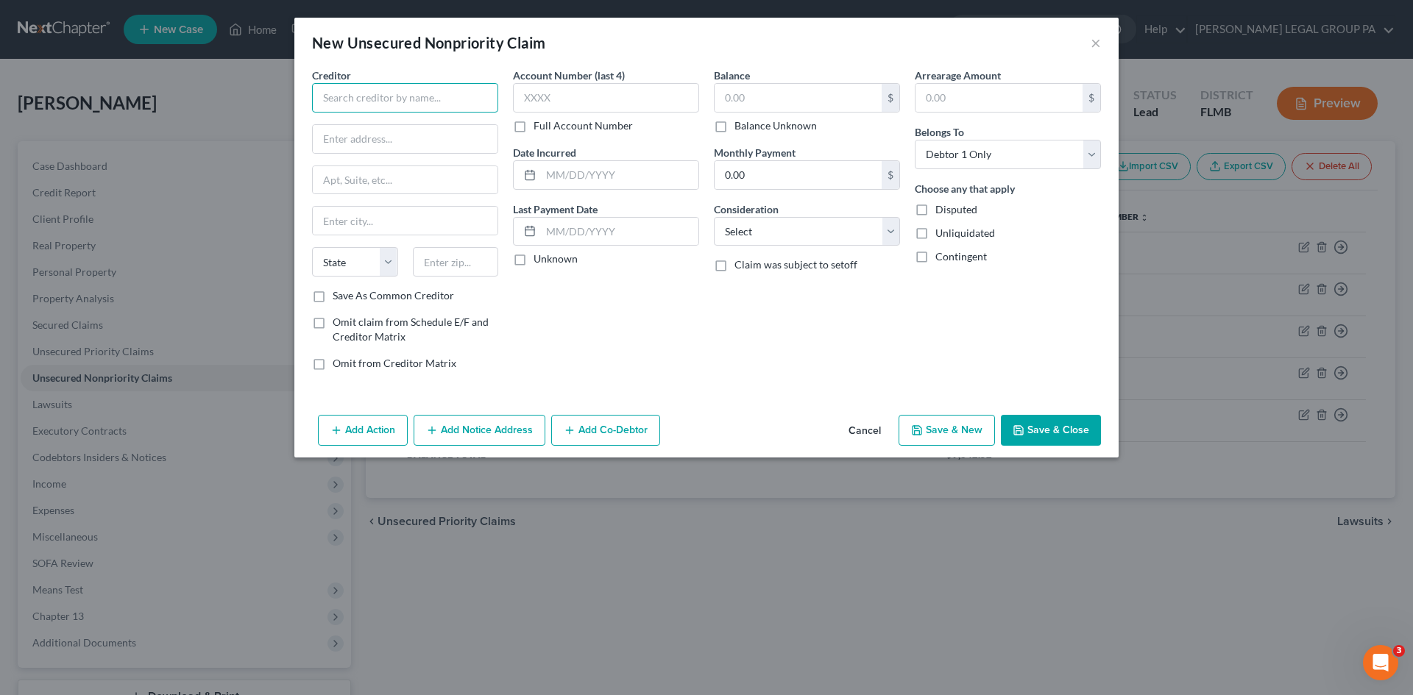
click at [412, 90] on input "text" at bounding box center [405, 97] width 186 height 29
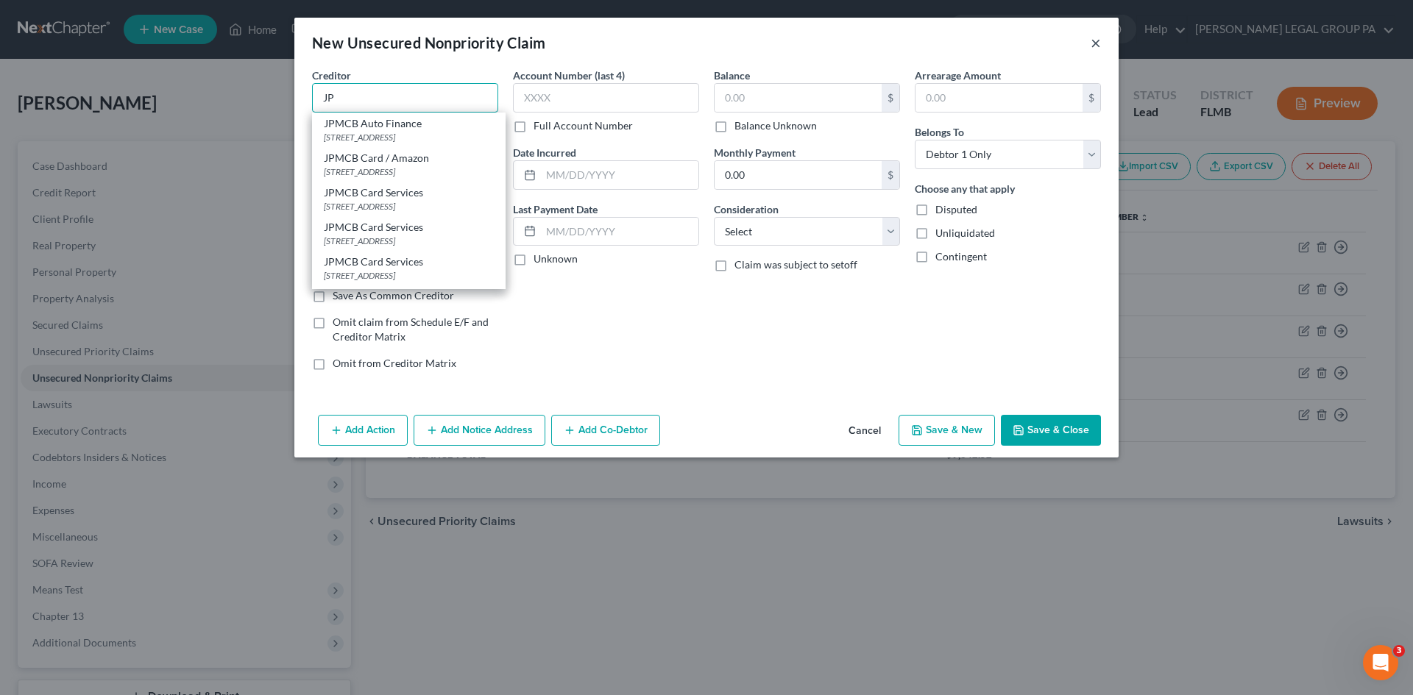
type input "JP"
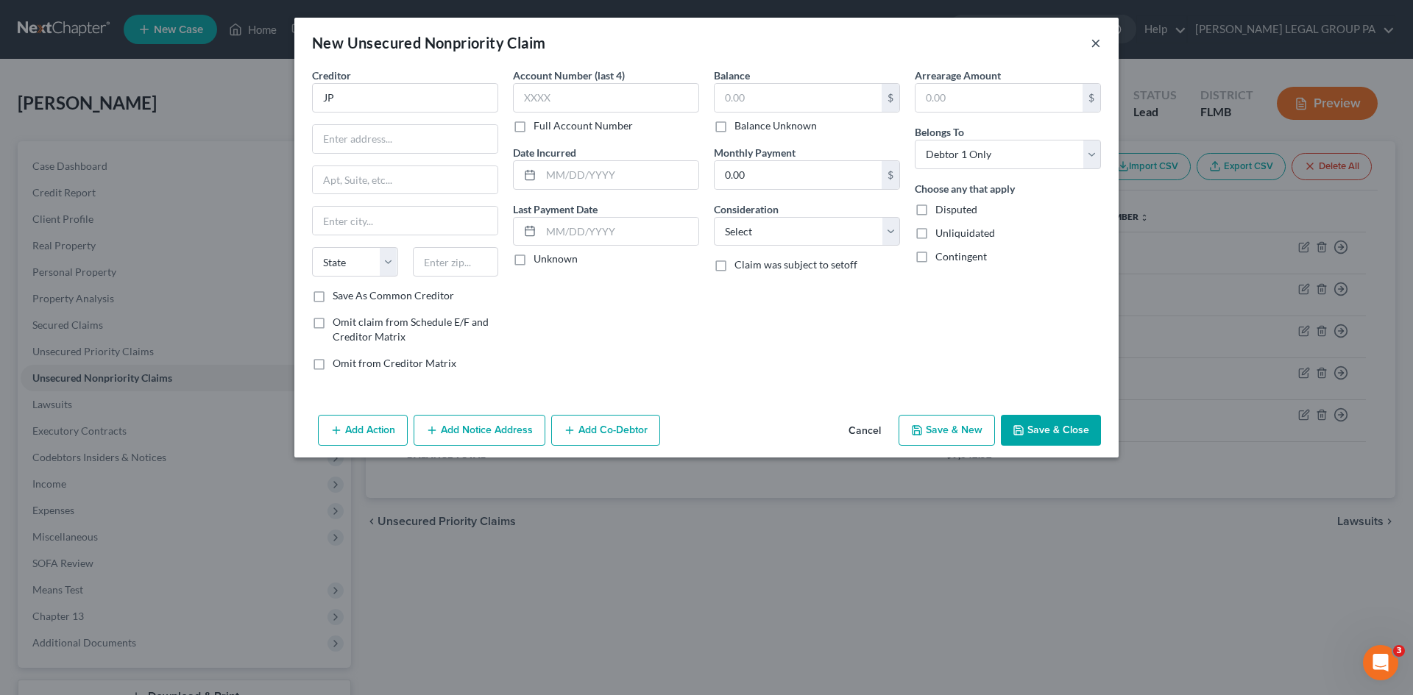
click at [1093, 40] on button "×" at bounding box center [1096, 43] width 10 height 18
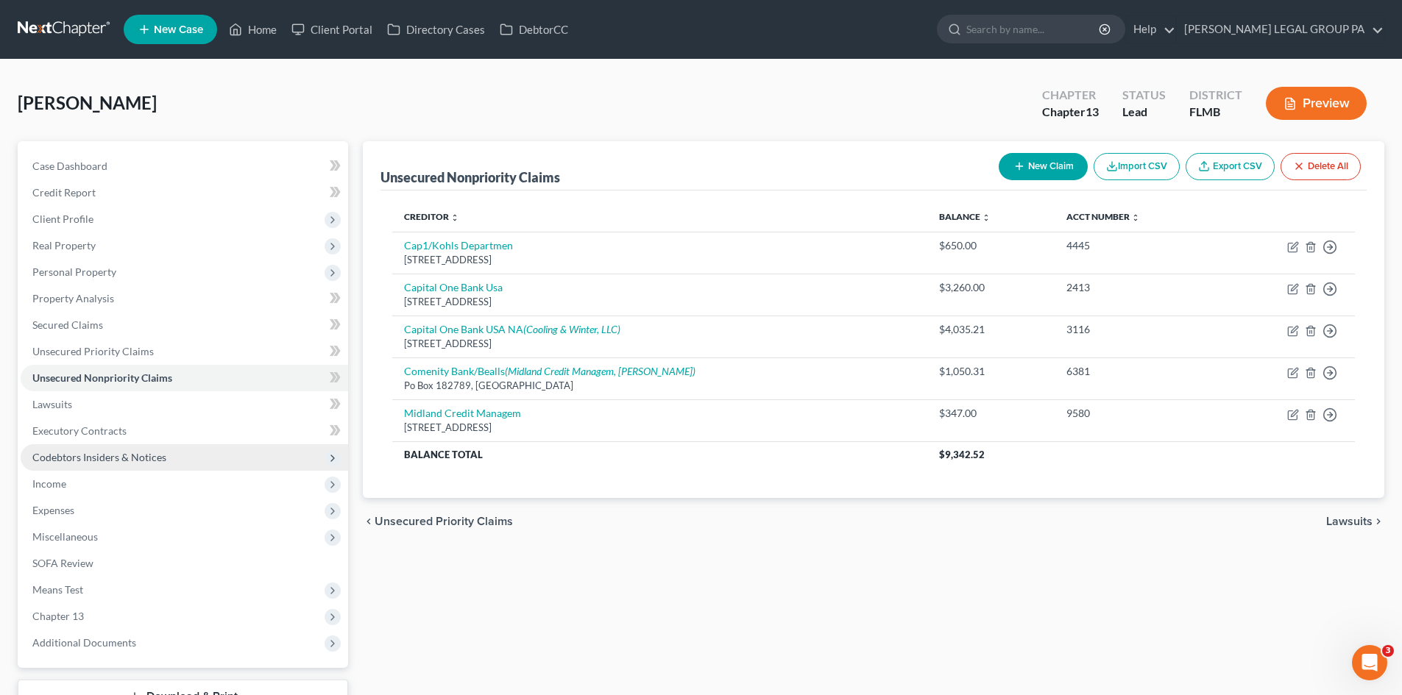
click at [107, 467] on span "Codebtors Insiders & Notices" at bounding box center [184, 457] width 327 height 26
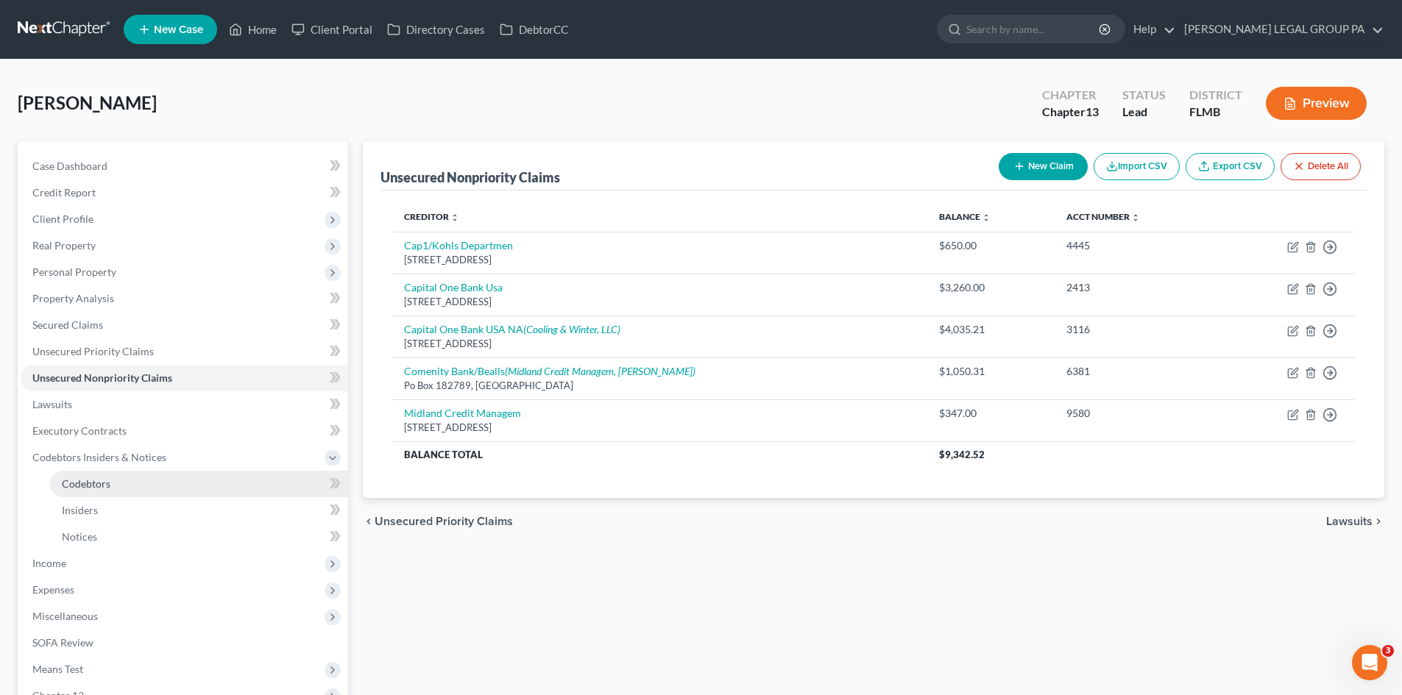
click at [127, 488] on link "Codebtors" at bounding box center [199, 484] width 298 height 26
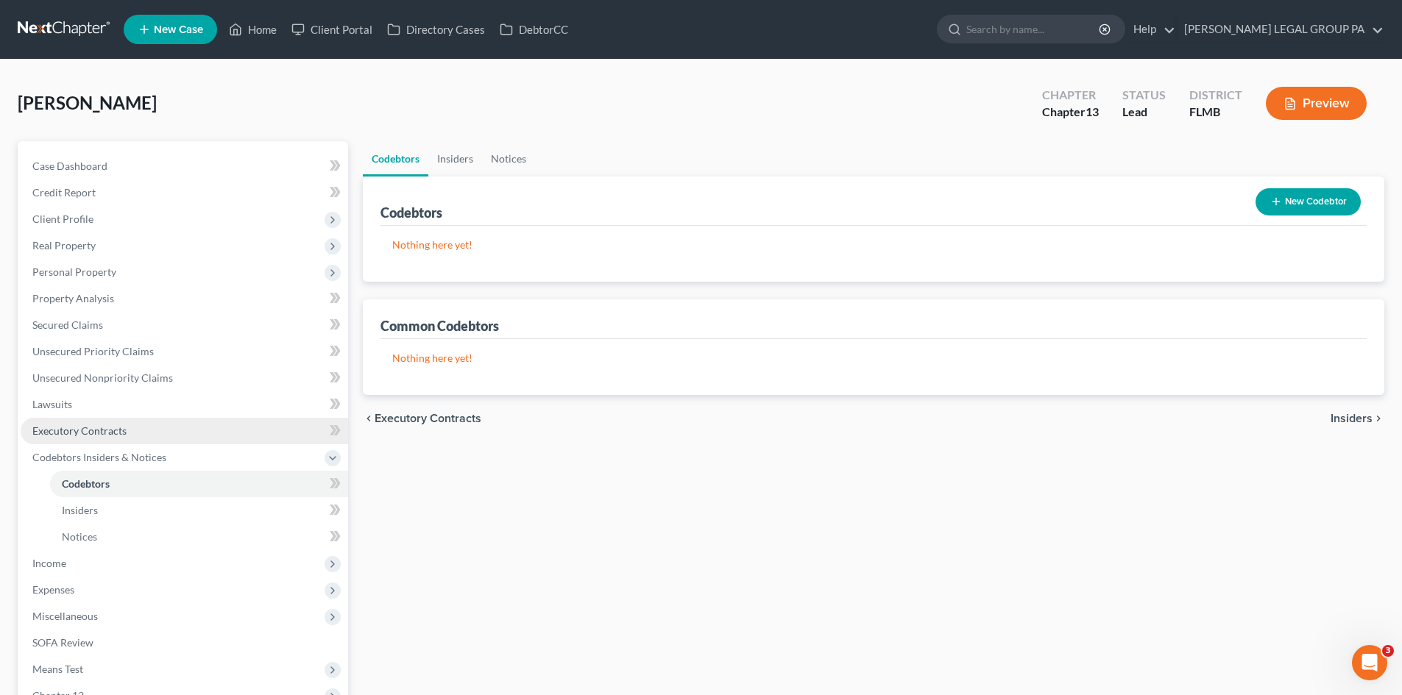
drag, startPoint x: 91, startPoint y: 431, endPoint x: 118, endPoint y: 426, distance: 27.0
click at [93, 431] on span "Executory Contracts" at bounding box center [79, 431] width 94 height 13
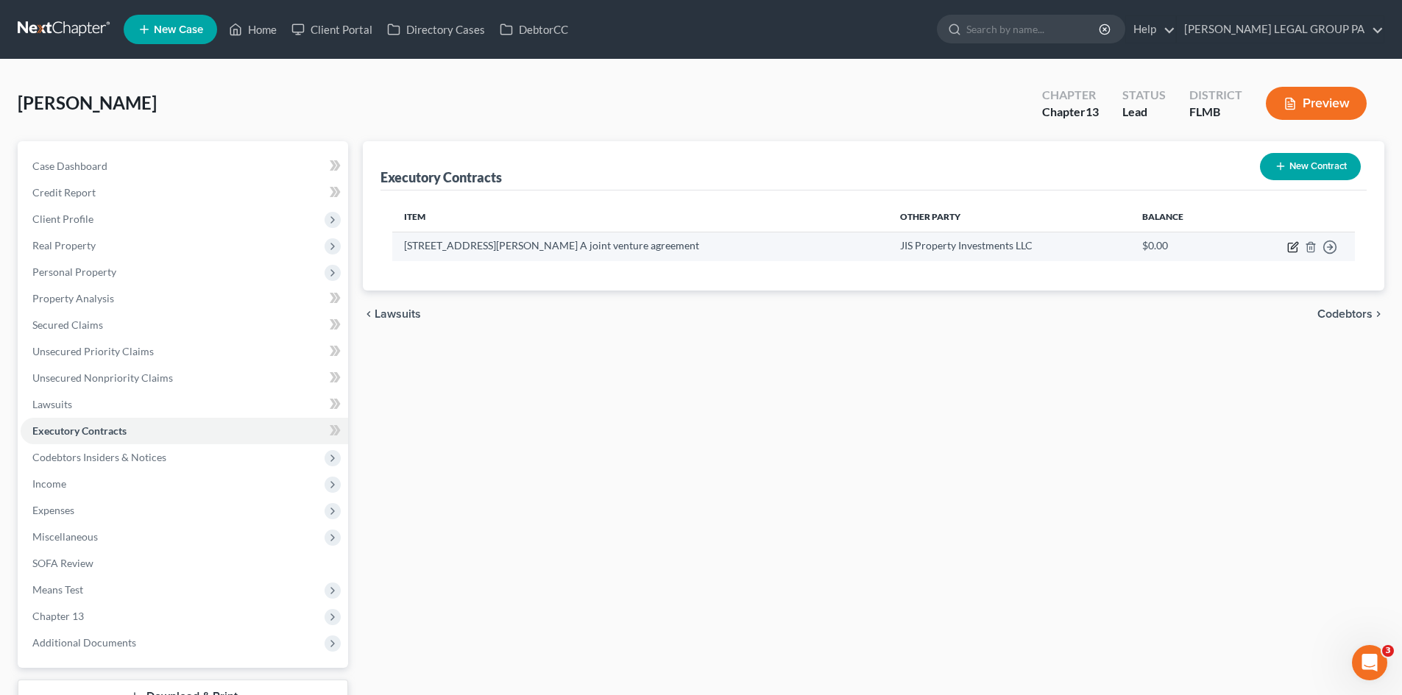
click at [1289, 244] on icon "button" at bounding box center [1292, 248] width 9 height 9
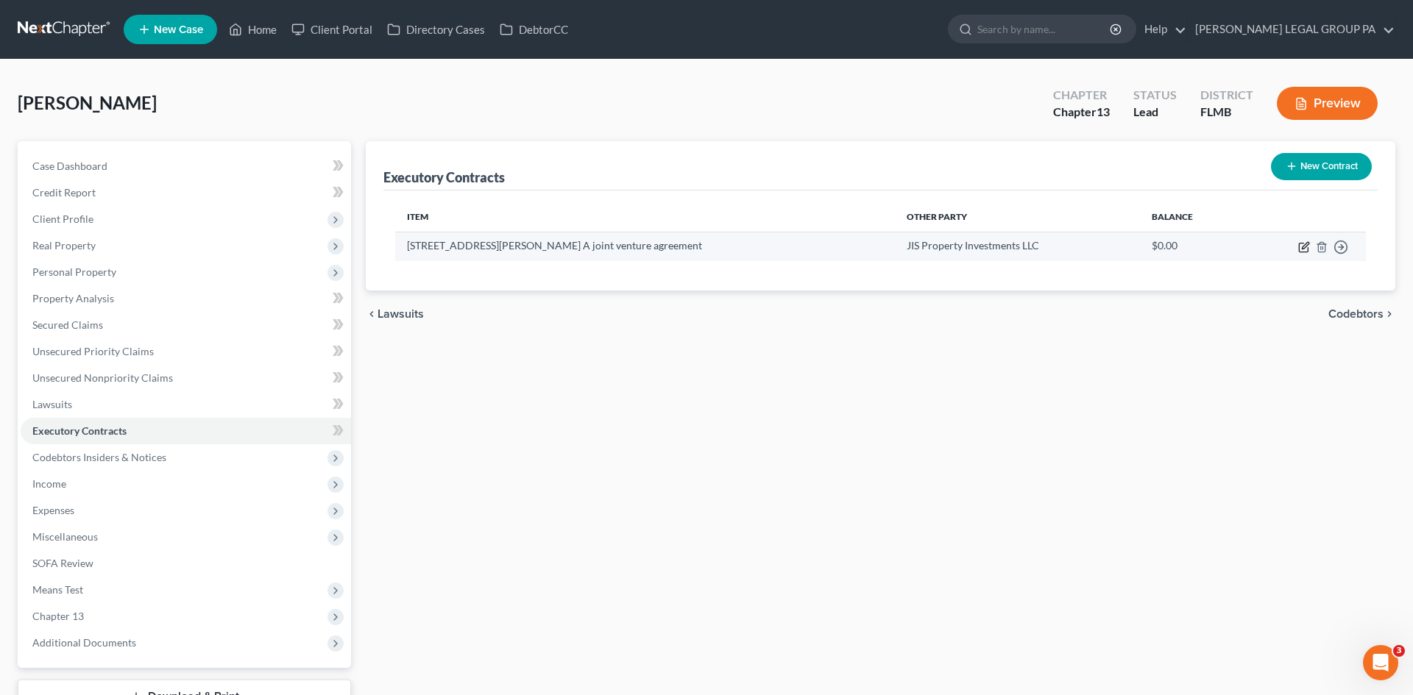
select select "0"
select select "9"
select select "0"
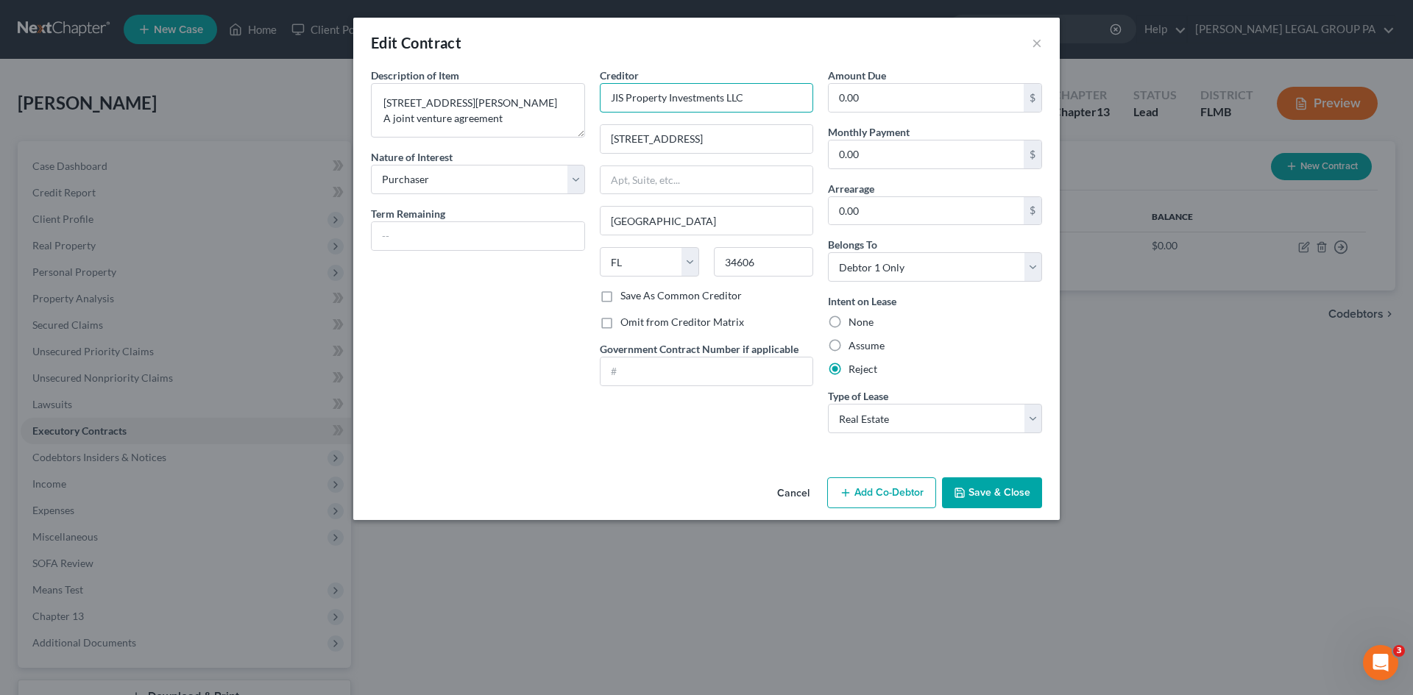
click at [668, 96] on input "JIS Property Investments LLC" at bounding box center [707, 97] width 214 height 29
click at [669, 96] on input "JIS Property Investments LLC" at bounding box center [707, 97] width 214 height 29
click at [670, 96] on input "JIS Property Investments LLC" at bounding box center [707, 97] width 214 height 29
click at [1043, 35] on div "Edit Contract ×" at bounding box center [706, 43] width 706 height 50
click at [1035, 49] on button "×" at bounding box center [1037, 43] width 10 height 18
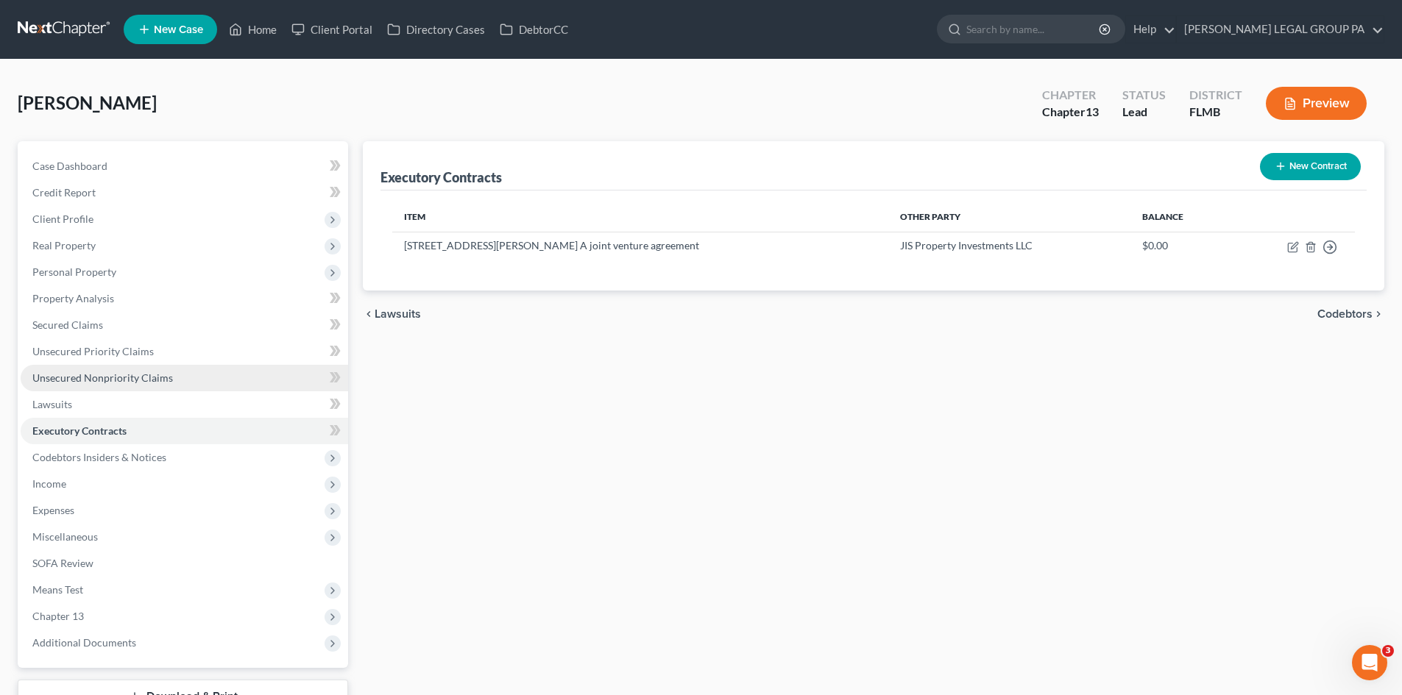
click at [155, 386] on link "Unsecured Nonpriority Claims" at bounding box center [184, 378] width 327 height 26
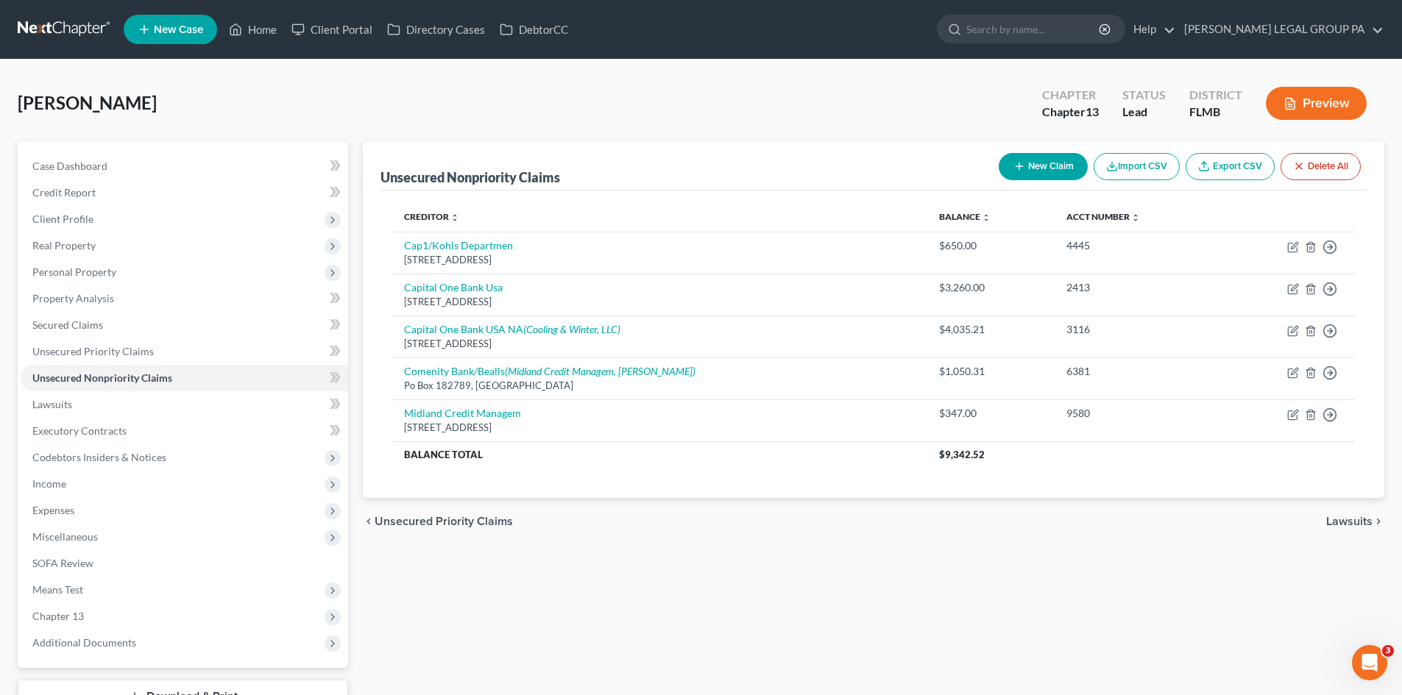
click at [1046, 173] on button "New Claim" at bounding box center [1043, 166] width 89 height 27
select select "0"
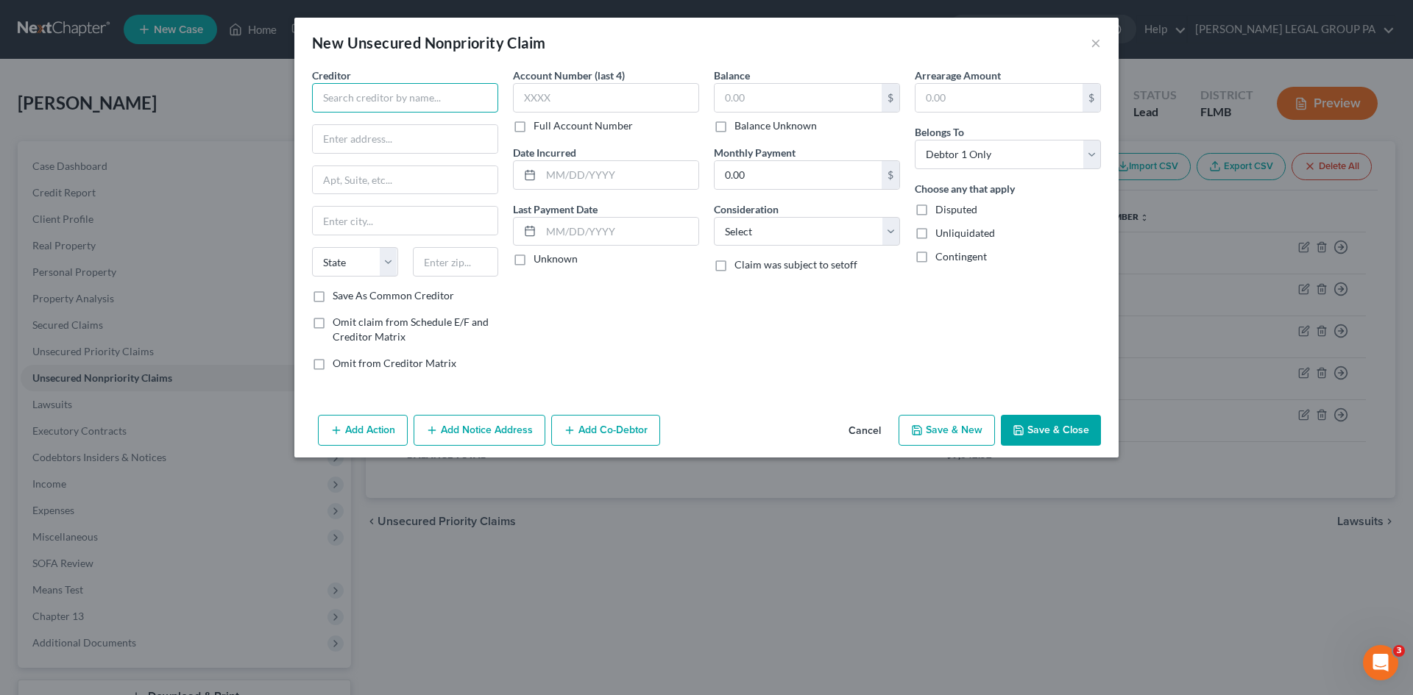
click at [414, 98] on input "text" at bounding box center [405, 97] width 186 height 29
paste input "JIS Property Investments LLC"
type input "JIS Property Investments LLC"
click at [398, 155] on div "Creditor * JIS Property Investments LLC State [US_STATE] AK AR AZ CA CO [GEOGRA…" at bounding box center [405, 178] width 186 height 221
click at [398, 143] on input "text" at bounding box center [405, 139] width 185 height 28
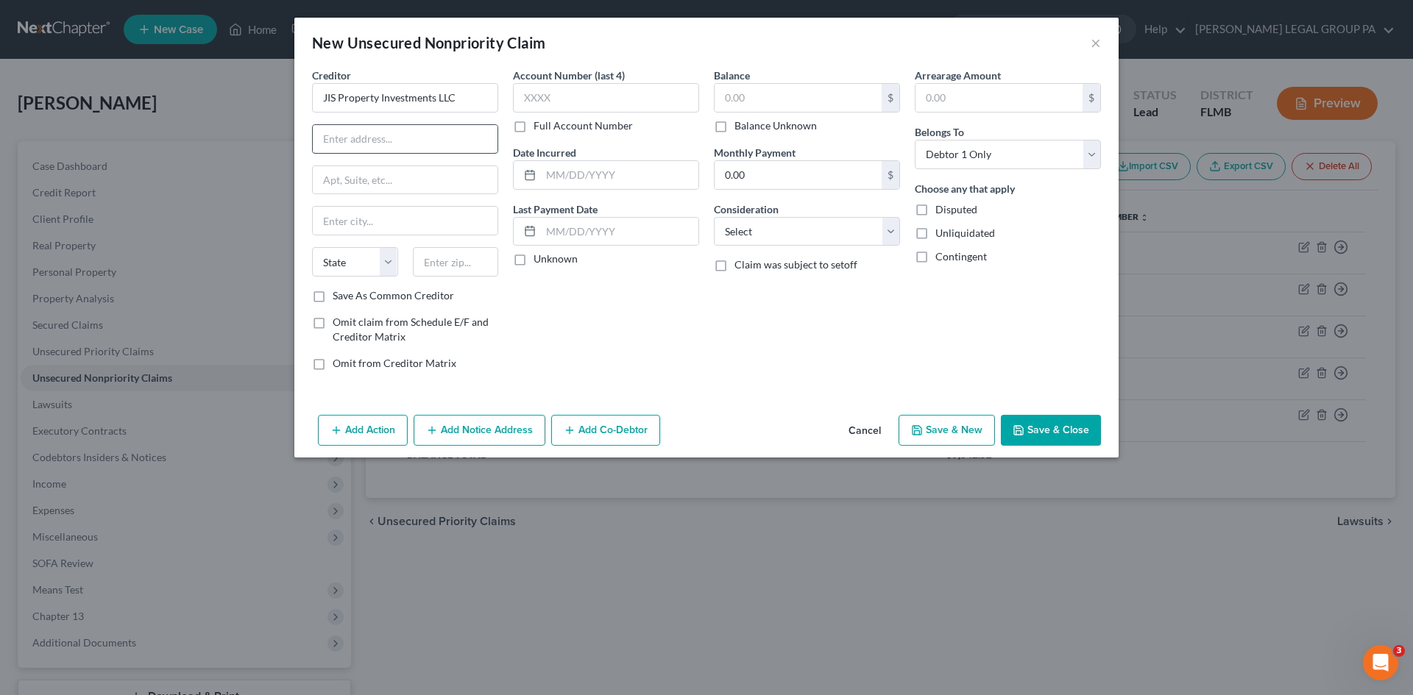
click at [394, 149] on input "text" at bounding box center [405, 139] width 185 height 28
click at [425, 139] on input "text" at bounding box center [405, 139] width 185 height 28
click at [417, 132] on input "text" at bounding box center [405, 139] width 185 height 28
type input "[STREET_ADDRESS]"
click at [448, 262] on input "text" at bounding box center [456, 261] width 86 height 29
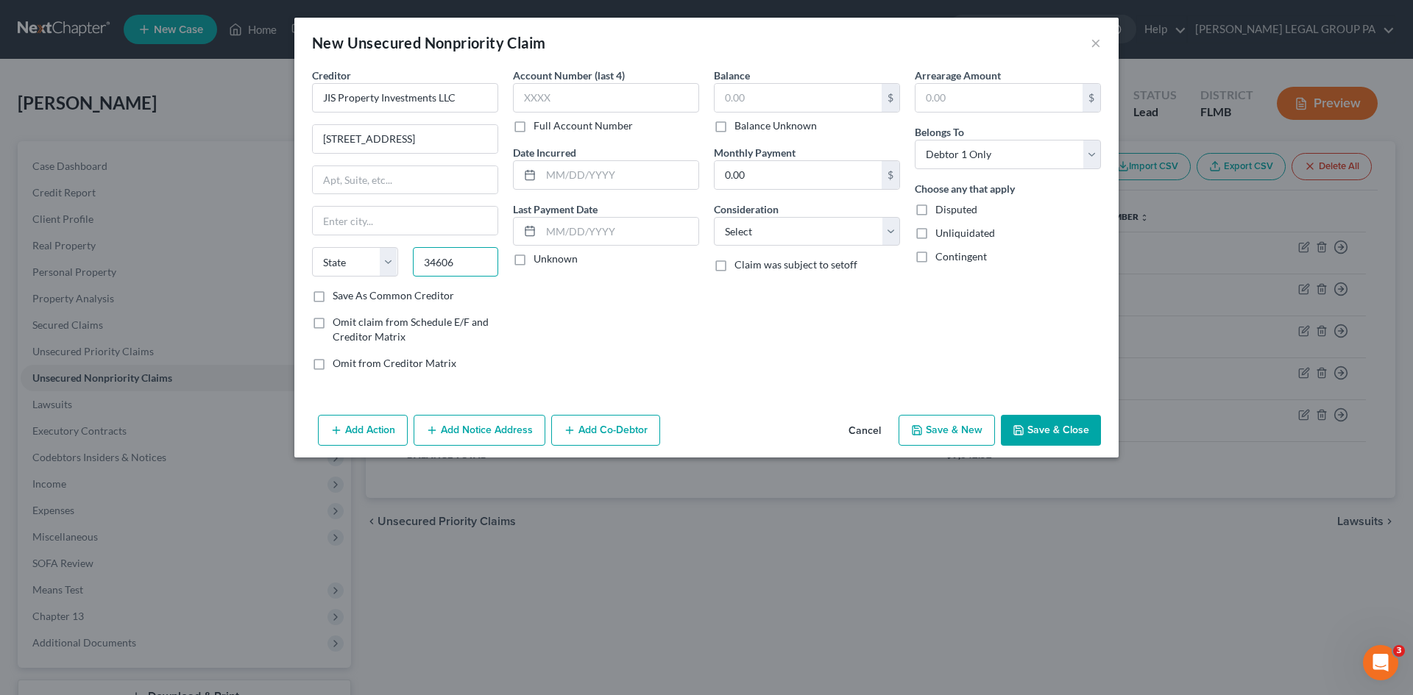
type input "34606"
click at [563, 323] on div "Account Number (last 4) Full Account Number Date Incurred Last Payment Date Unk…" at bounding box center [606, 225] width 201 height 315
type input "[GEOGRAPHIC_DATA]"
select select "9"
click at [806, 355] on div "Balance $ Balance Unknown Balance Undetermined $ Balance Unknown Monthly Paymen…" at bounding box center [806, 225] width 201 height 315
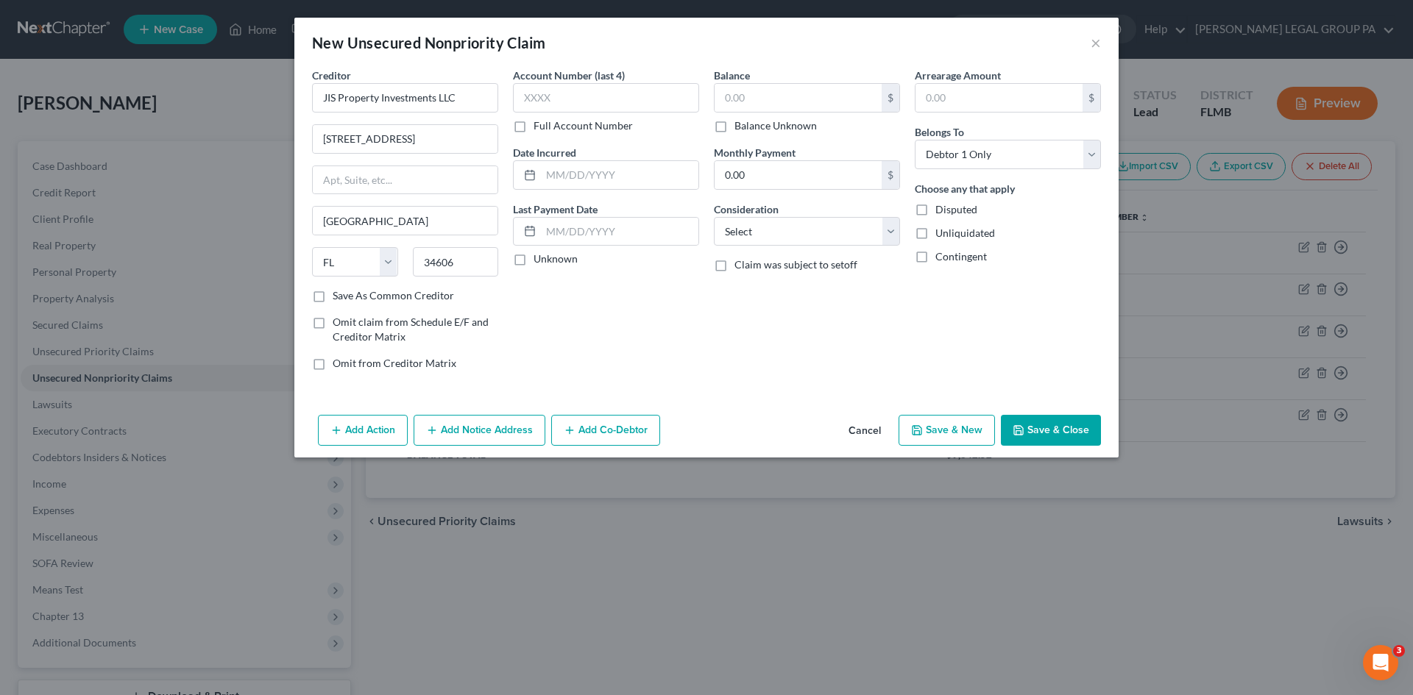
click at [734, 125] on label "Balance Unknown" at bounding box center [775, 125] width 82 height 15
click at [740, 125] on input "Balance Unknown" at bounding box center [745, 123] width 10 height 10
checkbox input "true"
type input "0.00"
click at [843, 308] on div "Balance 0.00 $ Balance Unknown Balance Undetermined 0.00 $ Balance Unknown Mont…" at bounding box center [806, 225] width 201 height 315
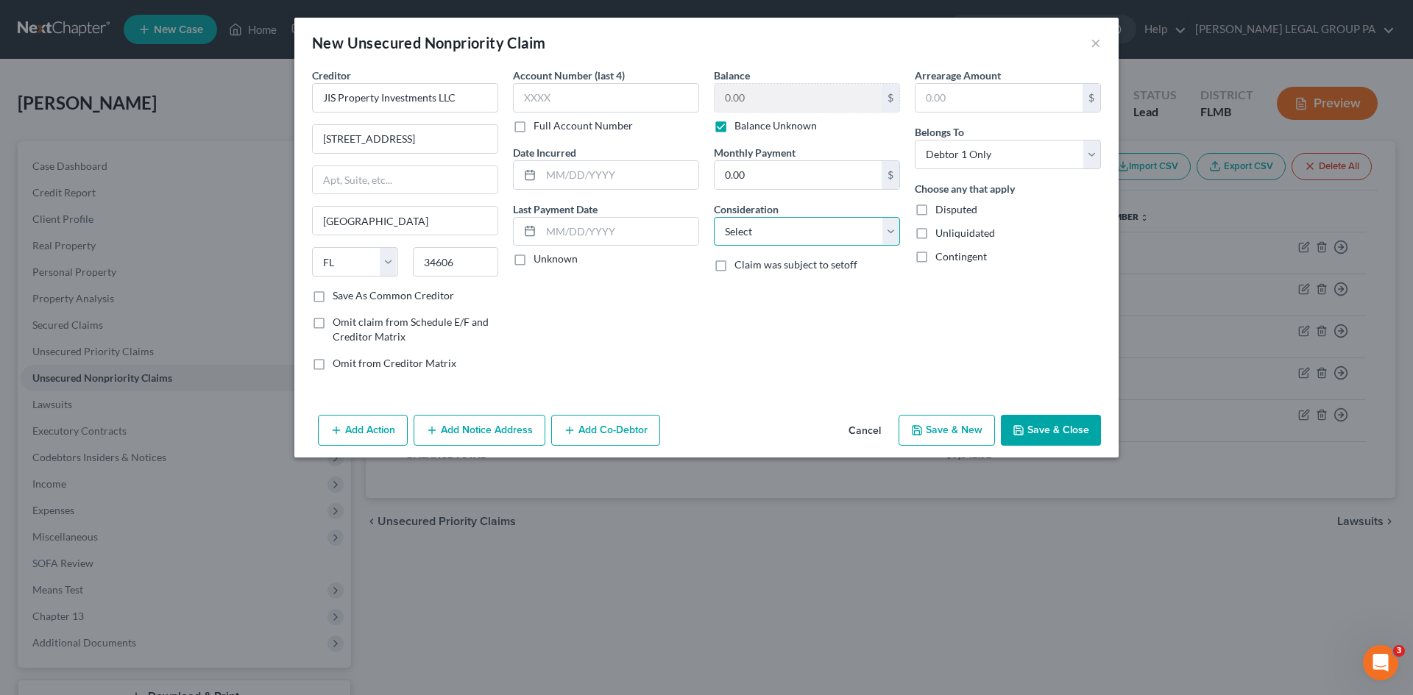
click at [786, 231] on select "Select Cable / Satellite Services Collection Agency Credit Card Debt Debt Couns…" at bounding box center [807, 231] width 186 height 29
select select "14"
click at [714, 217] on select "Select Cable / Satellite Services Collection Agency Credit Card Debt Debt Couns…" at bounding box center [807, 231] width 186 height 29
click at [784, 224] on select "Select Cable / Satellite Services Collection Agency Credit Card Debt Debt Couns…" at bounding box center [807, 231] width 186 height 29
click at [637, 286] on div "Account Number (last 4) Full Account Number Date Incurred Last Payment Date Unk…" at bounding box center [606, 225] width 201 height 315
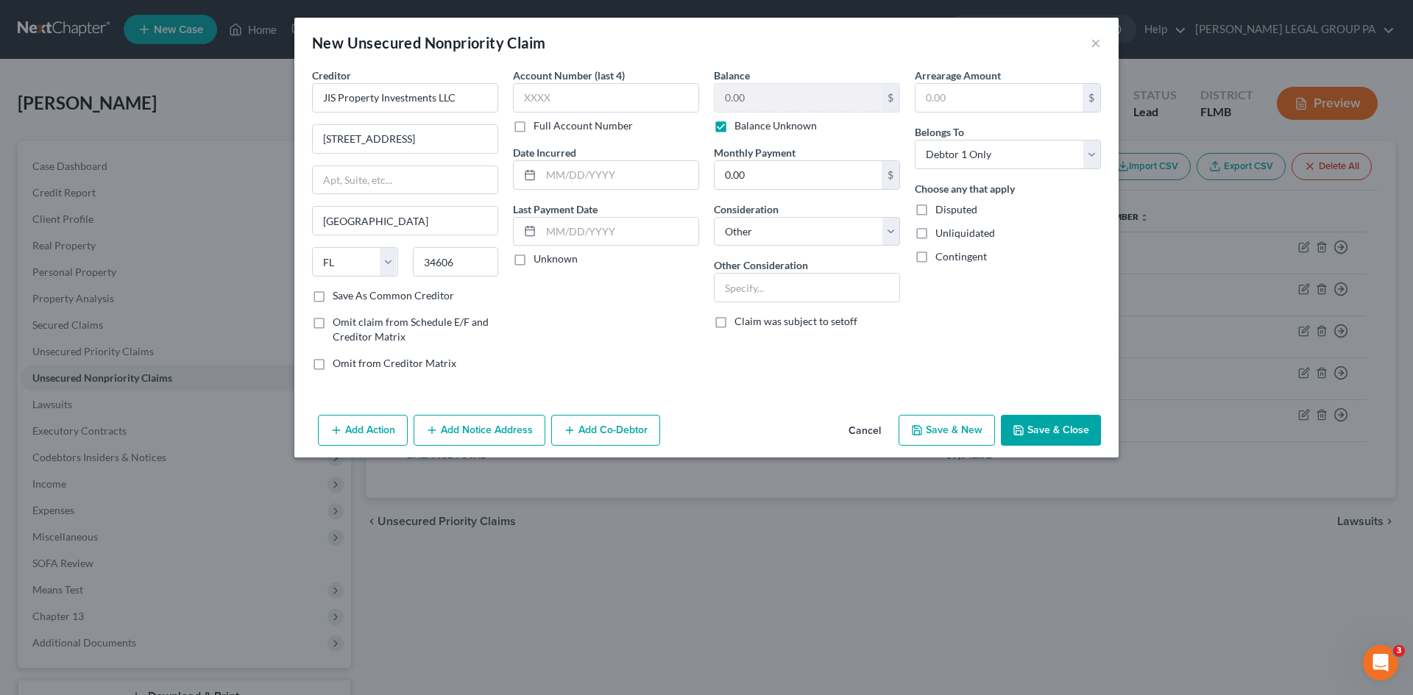
click at [989, 273] on div "Arrearage Amount $ Belongs To * Select Debtor 1 Only Debtor 2 Only Debtor 1 And…" at bounding box center [1007, 225] width 201 height 315
click at [1070, 439] on button "Save & Close" at bounding box center [1051, 430] width 100 height 31
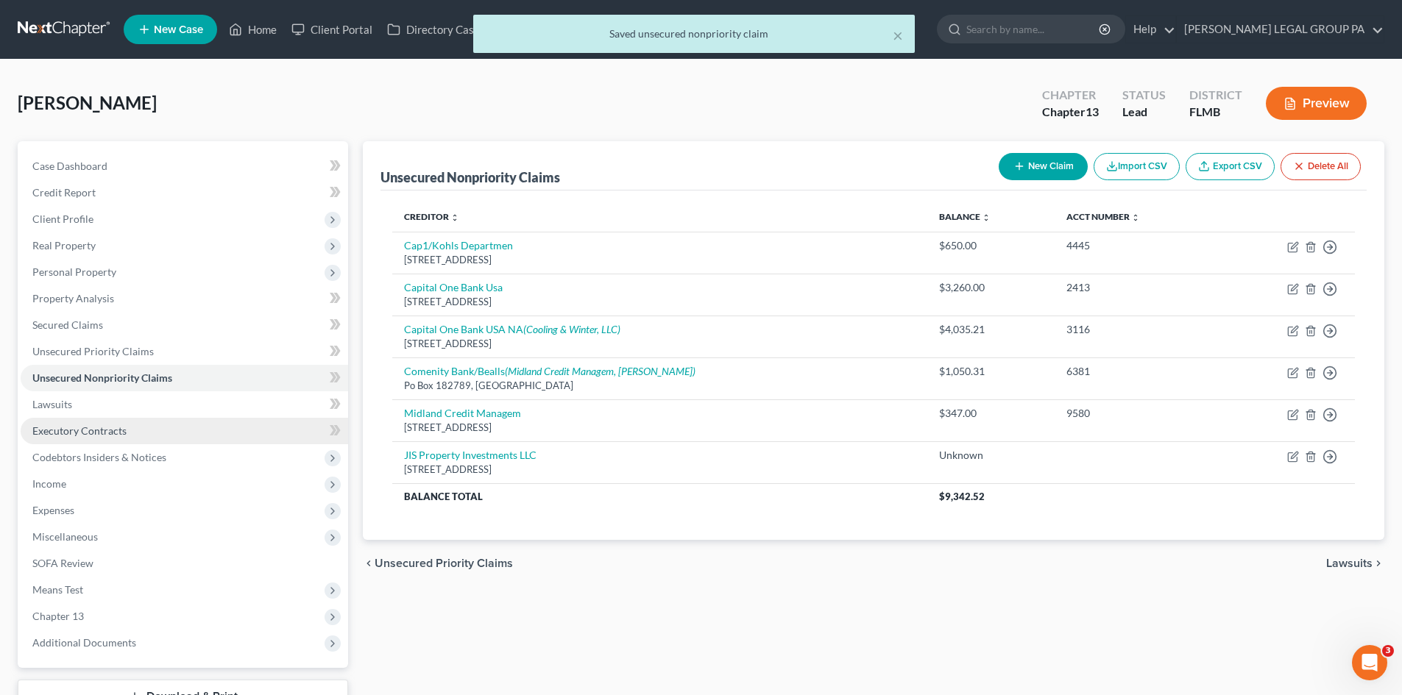
click at [122, 428] on span "Executory Contracts" at bounding box center [79, 431] width 94 height 13
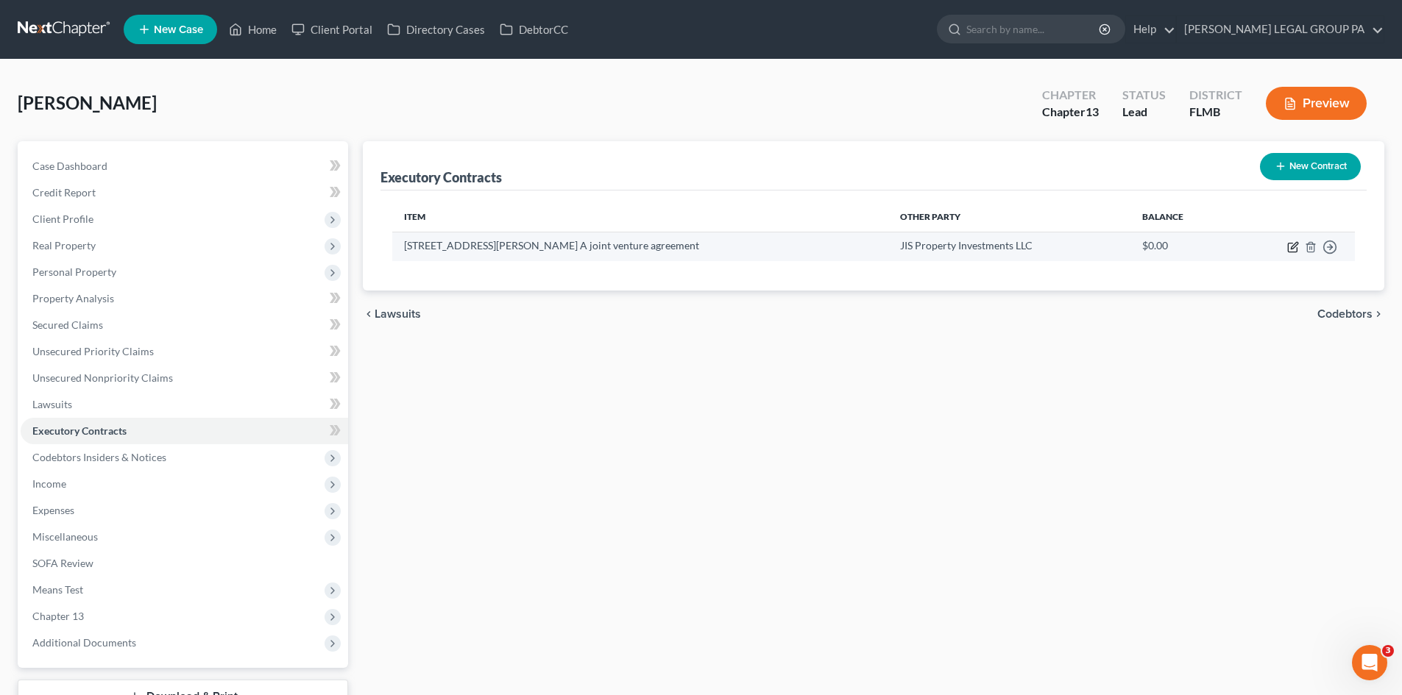
click at [1290, 249] on icon "button" at bounding box center [1293, 247] width 12 height 12
select select "0"
select select "9"
select select "0"
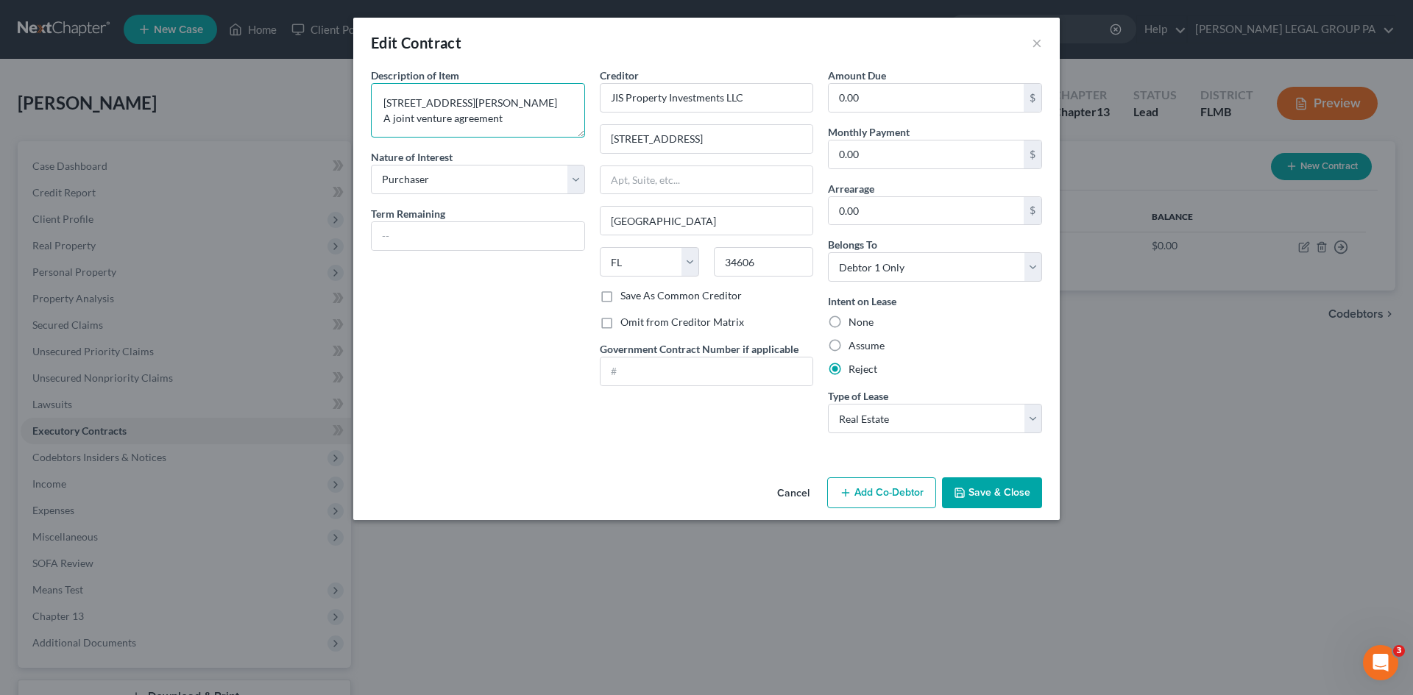
click at [547, 131] on textarea "[STREET_ADDRESS][PERSON_NAME] A joint venture agreement" at bounding box center [478, 110] width 214 height 54
drag, startPoint x: 580, startPoint y: 129, endPoint x: 587, endPoint y: 177, distance: 48.4
click at [587, 177] on div "Description of non-residential real property * Description of Item * [STREET_AD…" at bounding box center [478, 257] width 229 height 378
click at [506, 124] on textarea "[STREET_ADDRESS][PERSON_NAME] A joint venture agreement to sell property" at bounding box center [478, 134] width 214 height 102
click at [503, 119] on textarea "[STREET_ADDRESS][PERSON_NAME] A joint venture agreement to sell property" at bounding box center [478, 134] width 214 height 102
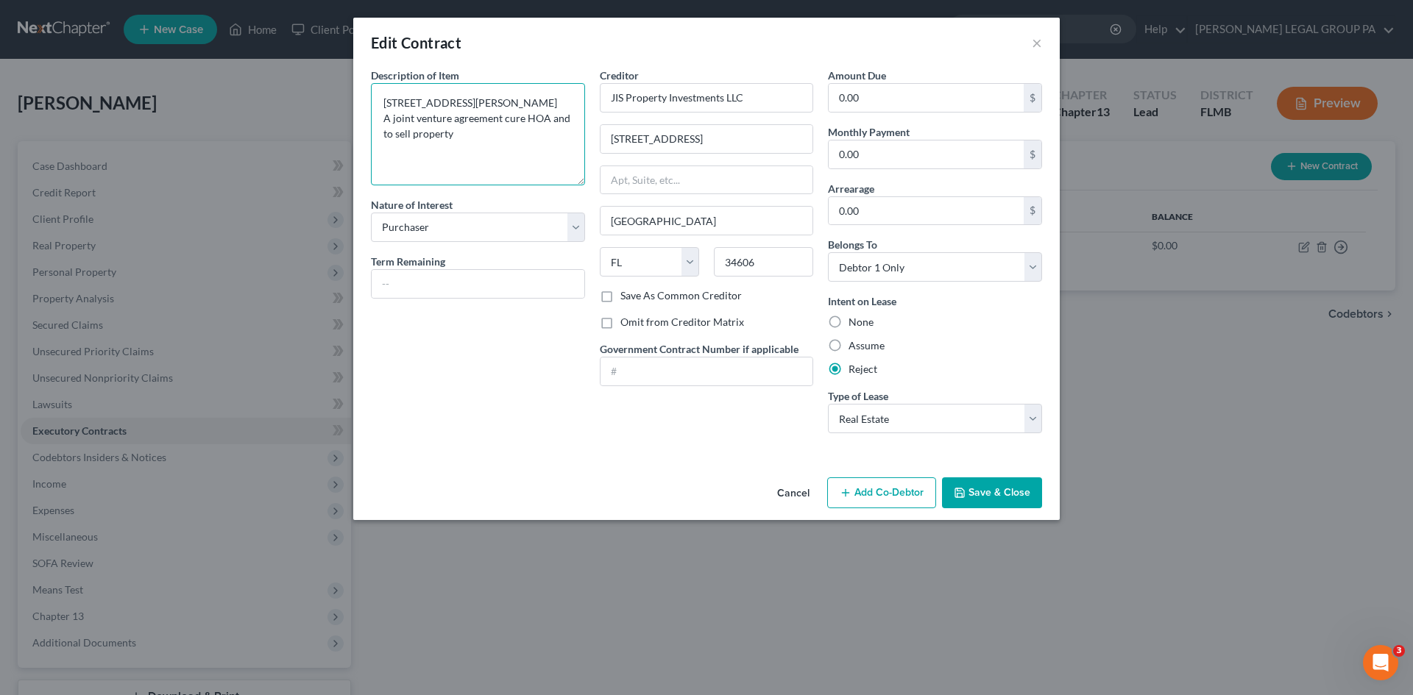
click at [390, 133] on textarea "[STREET_ADDRESS][PERSON_NAME] A joint venture agreement cure HOA and to sell pr…" at bounding box center [478, 134] width 214 height 102
type textarea "[STREET_ADDRESS][PERSON_NAME] A joint venture agreement cure HOA and sell prope…"
click at [1025, 493] on button "Save & Close" at bounding box center [992, 493] width 100 height 31
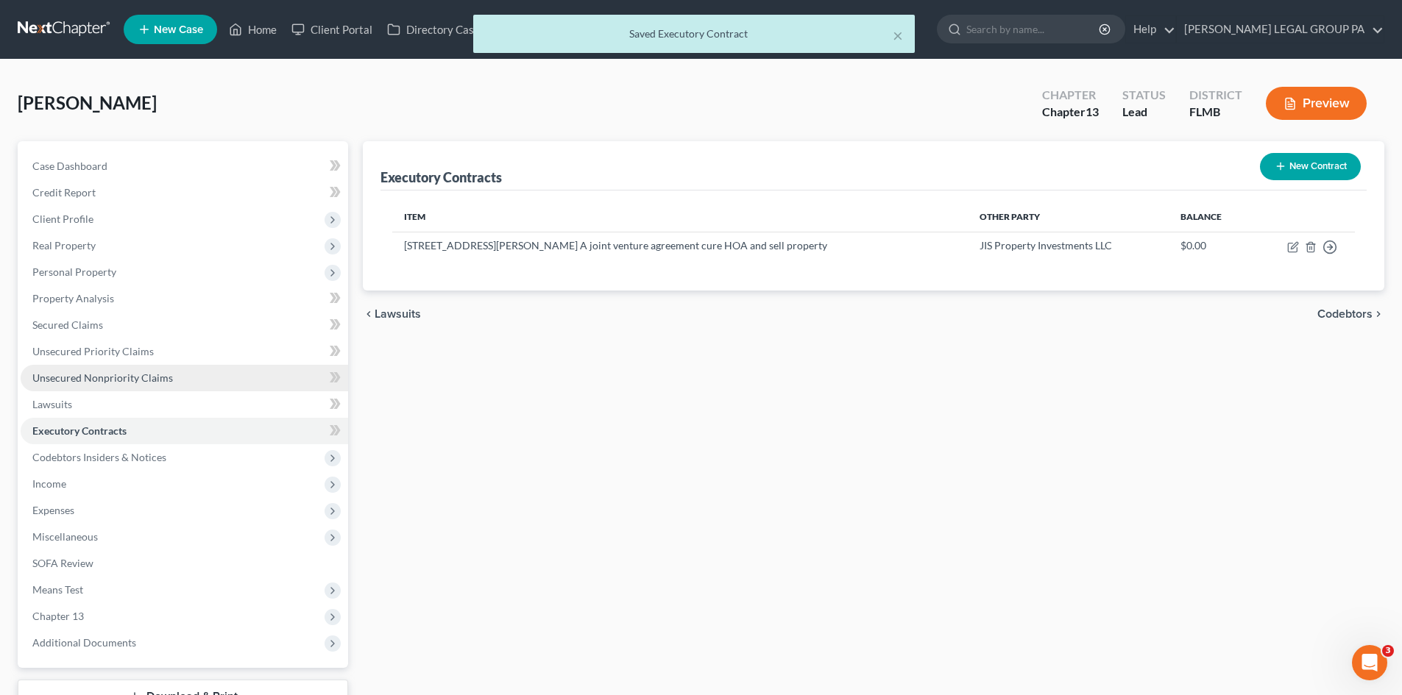
drag, startPoint x: 103, startPoint y: 376, endPoint x: 122, endPoint y: 372, distance: 19.5
click at [103, 376] on span "Unsecured Nonpriority Claims" at bounding box center [102, 378] width 141 height 13
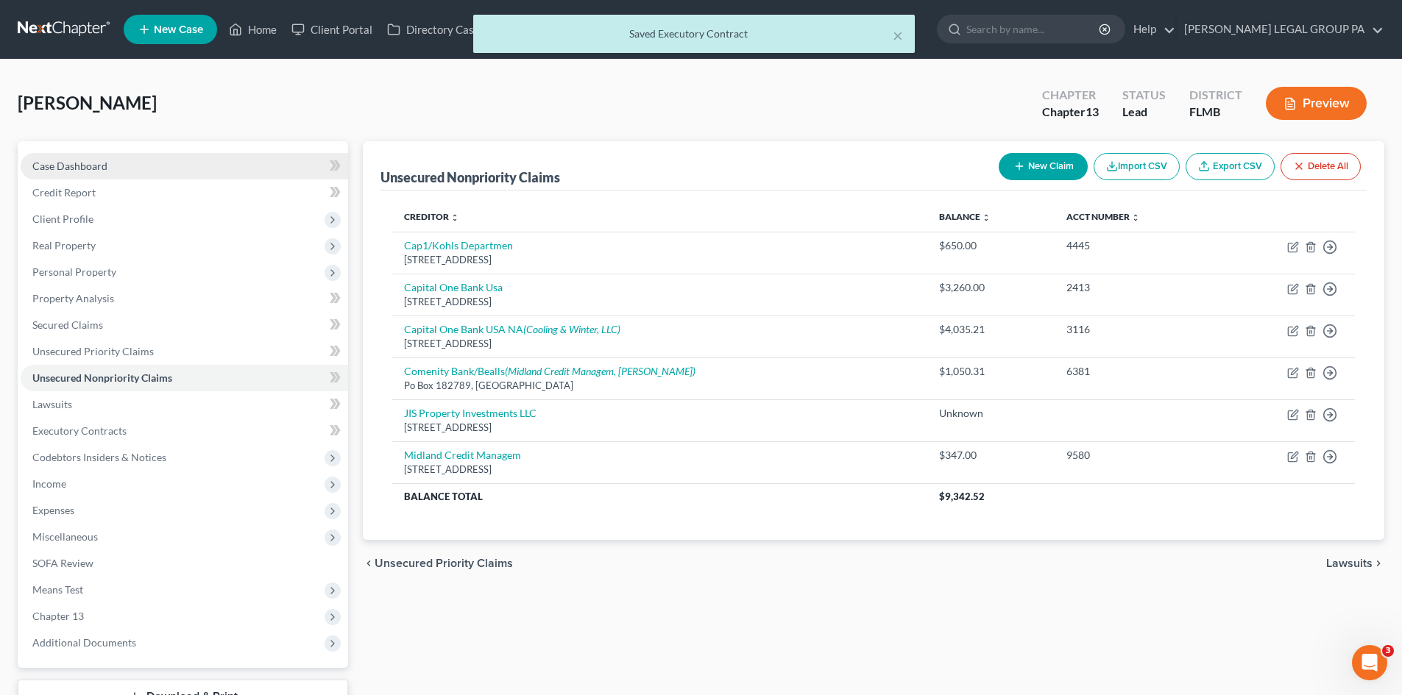
click at [102, 162] on span "Case Dashboard" at bounding box center [69, 166] width 75 height 13
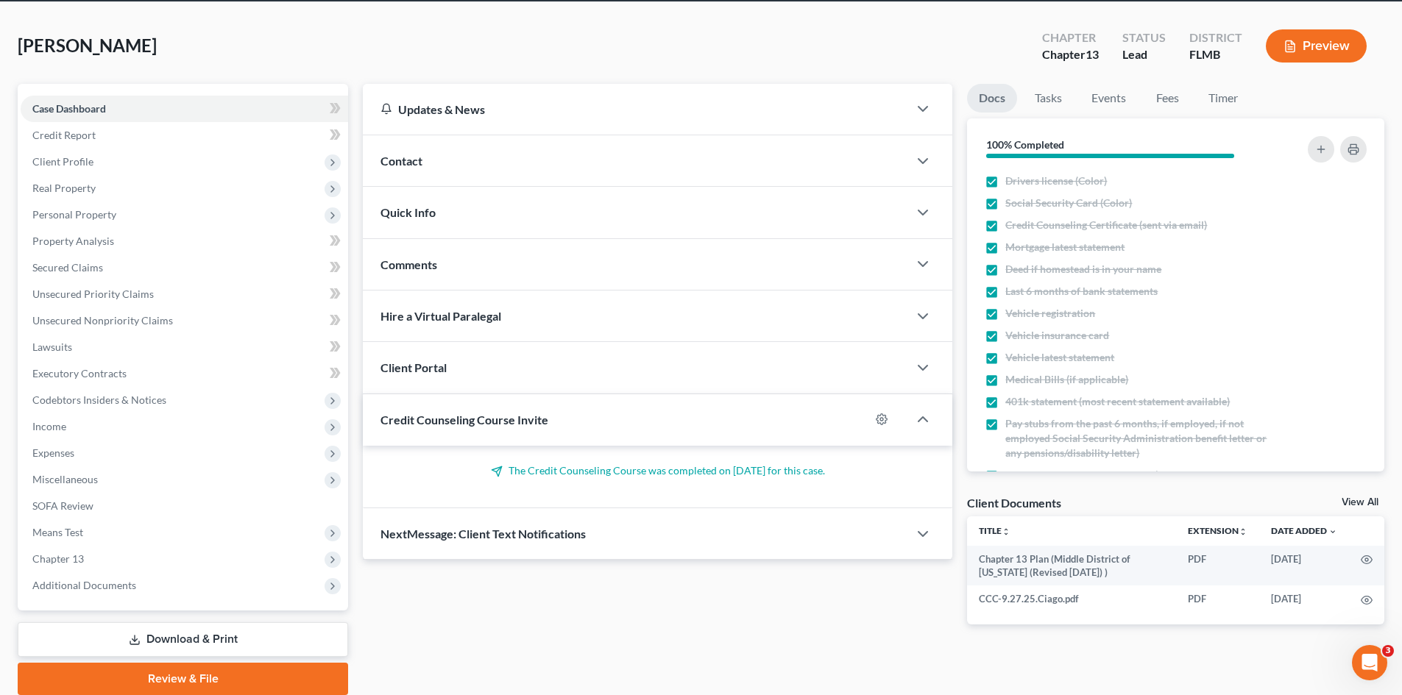
scroll to position [113, 0]
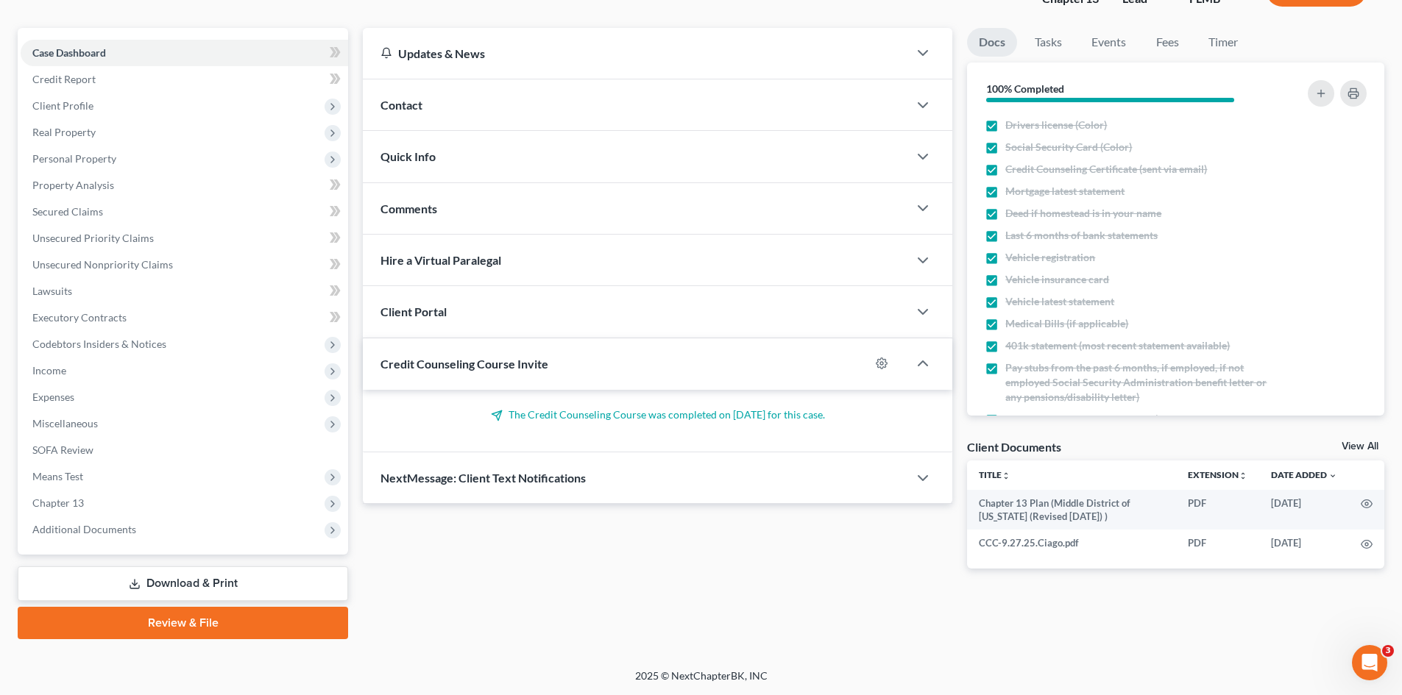
click at [184, 593] on link "Download & Print" at bounding box center [183, 584] width 330 height 35
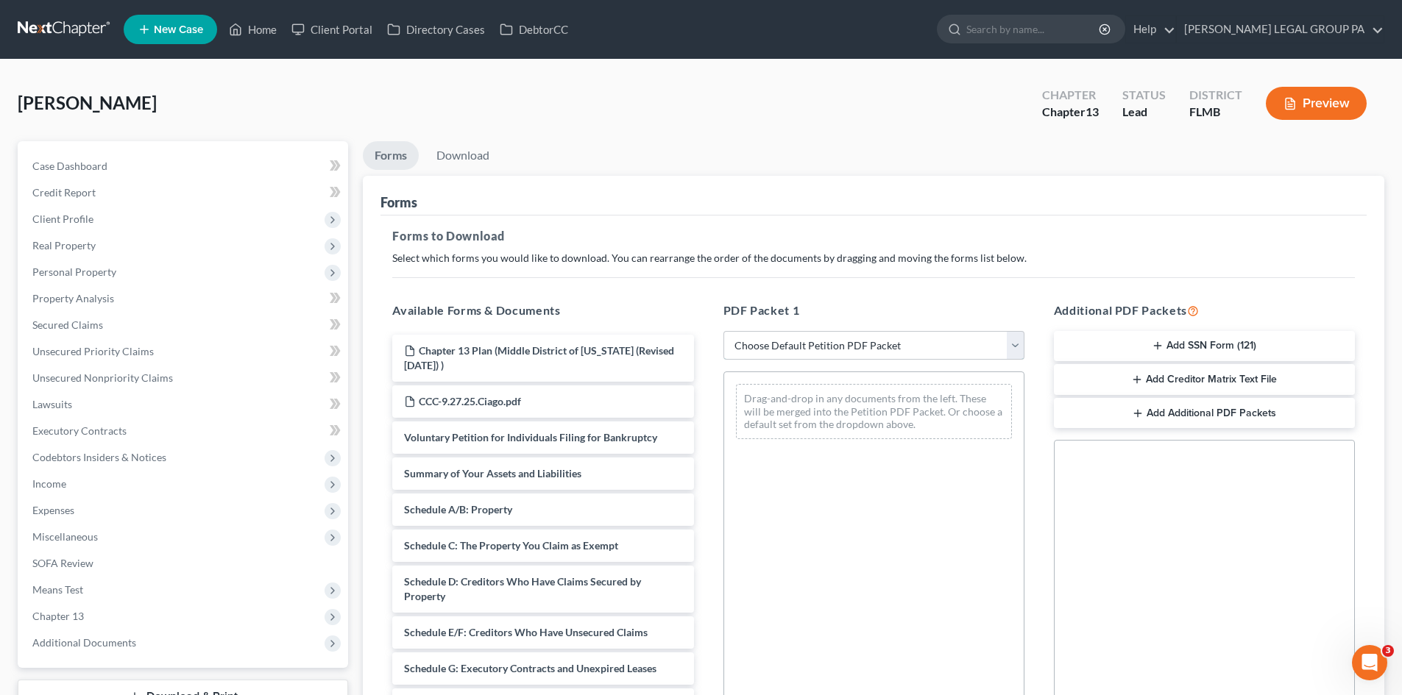
click at [913, 354] on select "Choose Default Petition PDF Packet Complete Bankruptcy Petition (all forms and …" at bounding box center [873, 345] width 301 height 29
select select "0"
click at [723, 331] on select "Choose Default Petition PDF Packet Complete Bankruptcy Petition (all forms and …" at bounding box center [873, 345] width 301 height 29
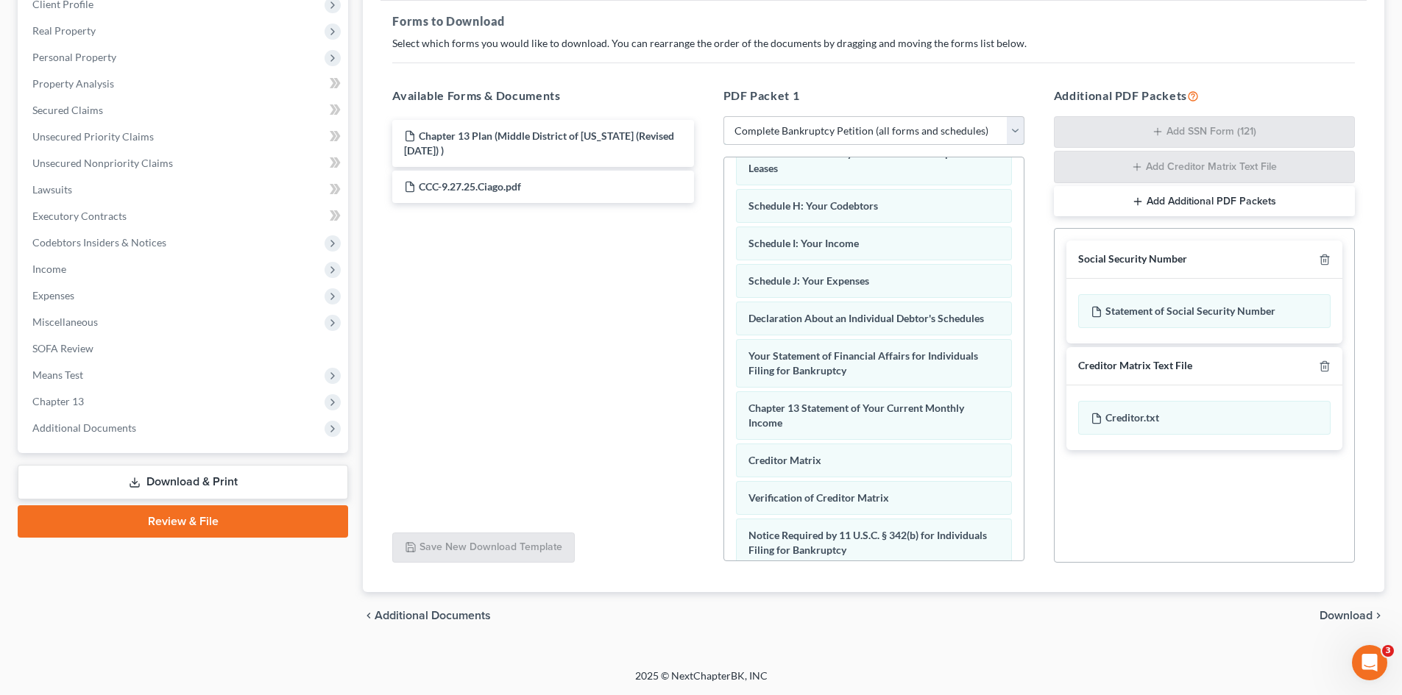
scroll to position [417, 0]
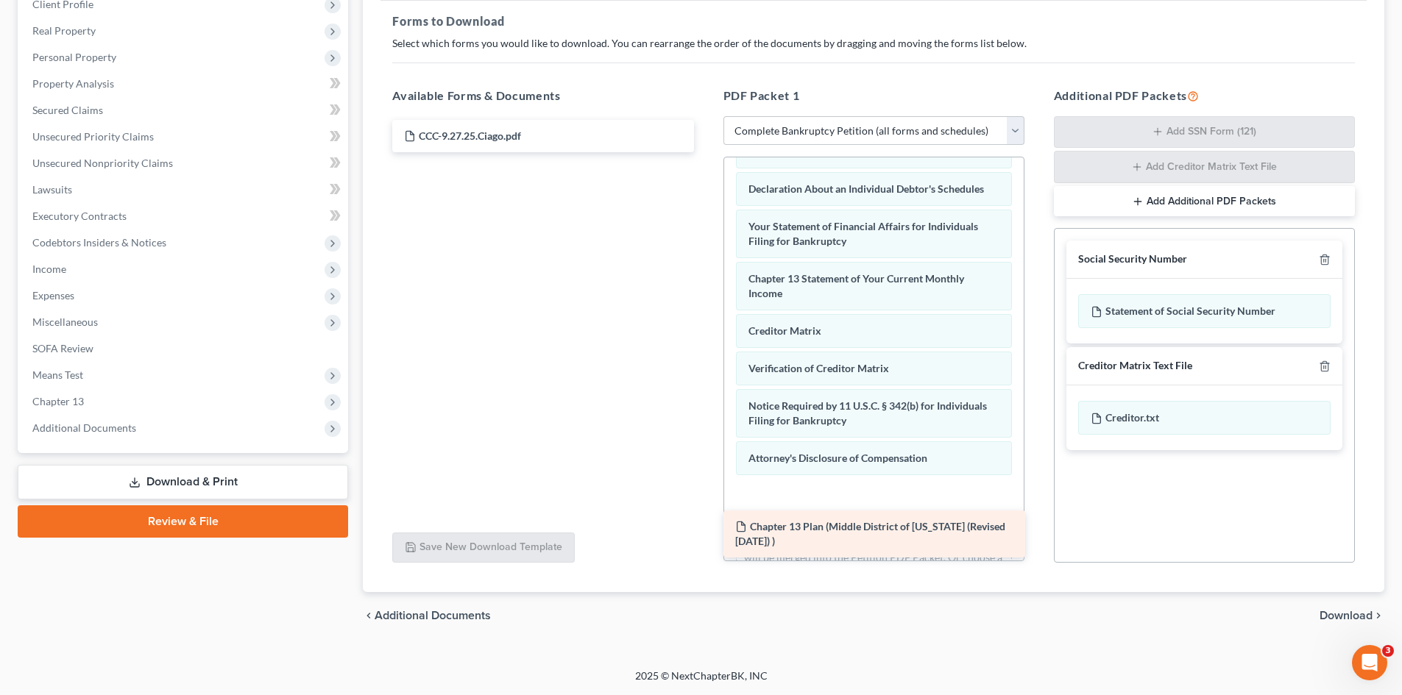
drag, startPoint x: 512, startPoint y: 142, endPoint x: 846, endPoint y: 531, distance: 512.5
click at [705, 152] on div "Chapter 13 Plan (Middle District of [US_STATE] (Revised [DATE]) ) Chapter 13 Pl…" at bounding box center [542, 136] width 325 height 32
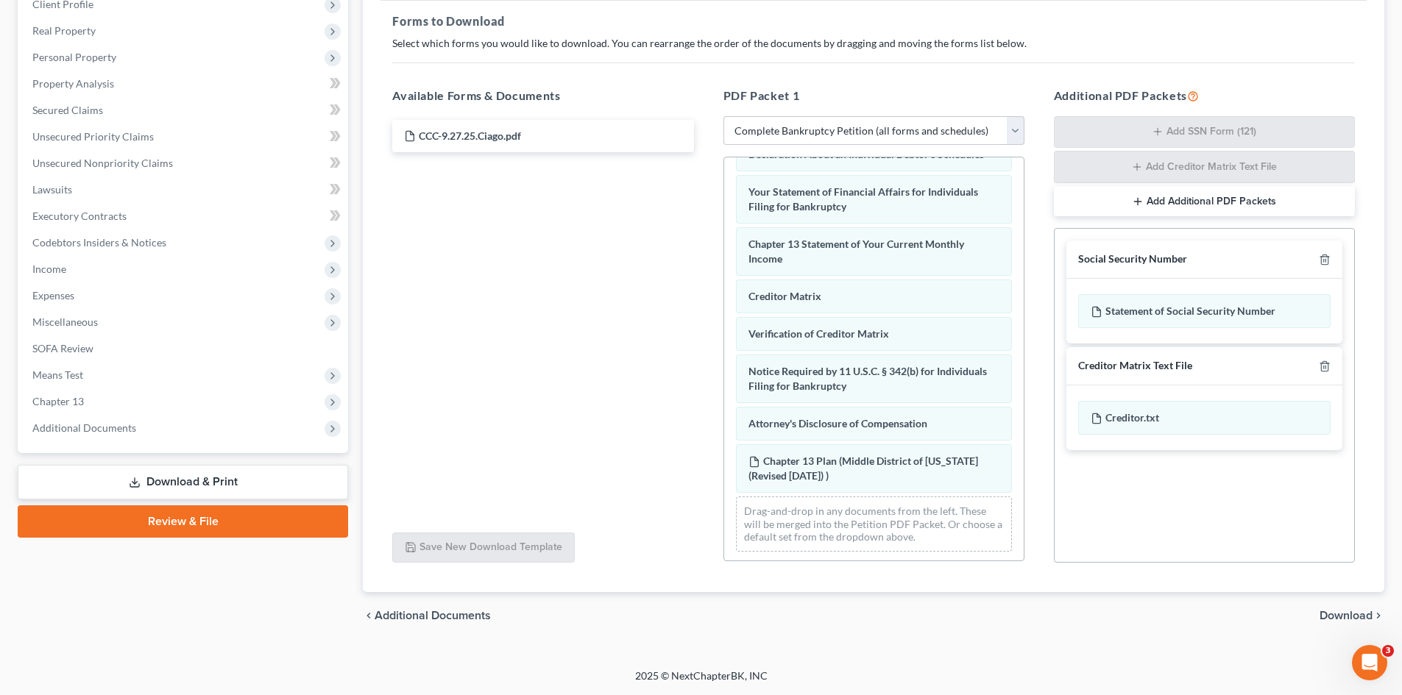
scroll to position [469, 0]
click at [1353, 614] on span "Download" at bounding box center [1345, 616] width 53 height 12
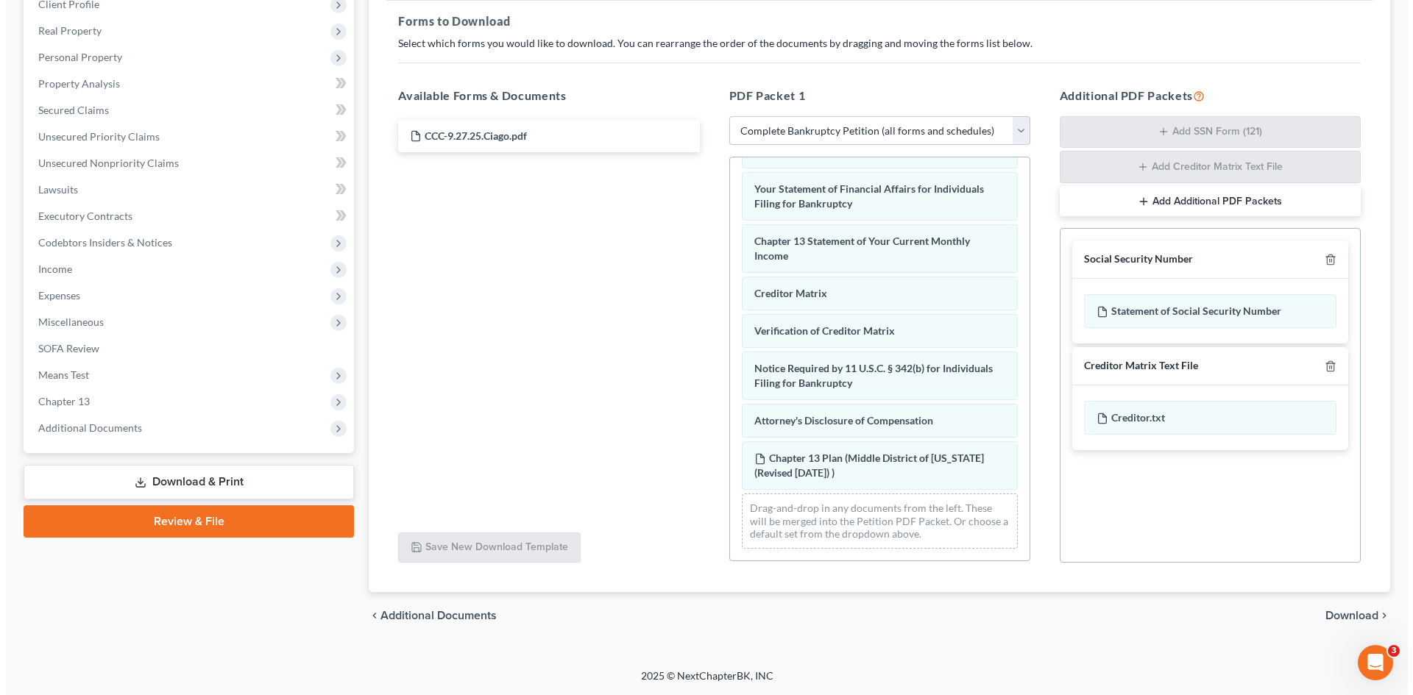
scroll to position [113, 0]
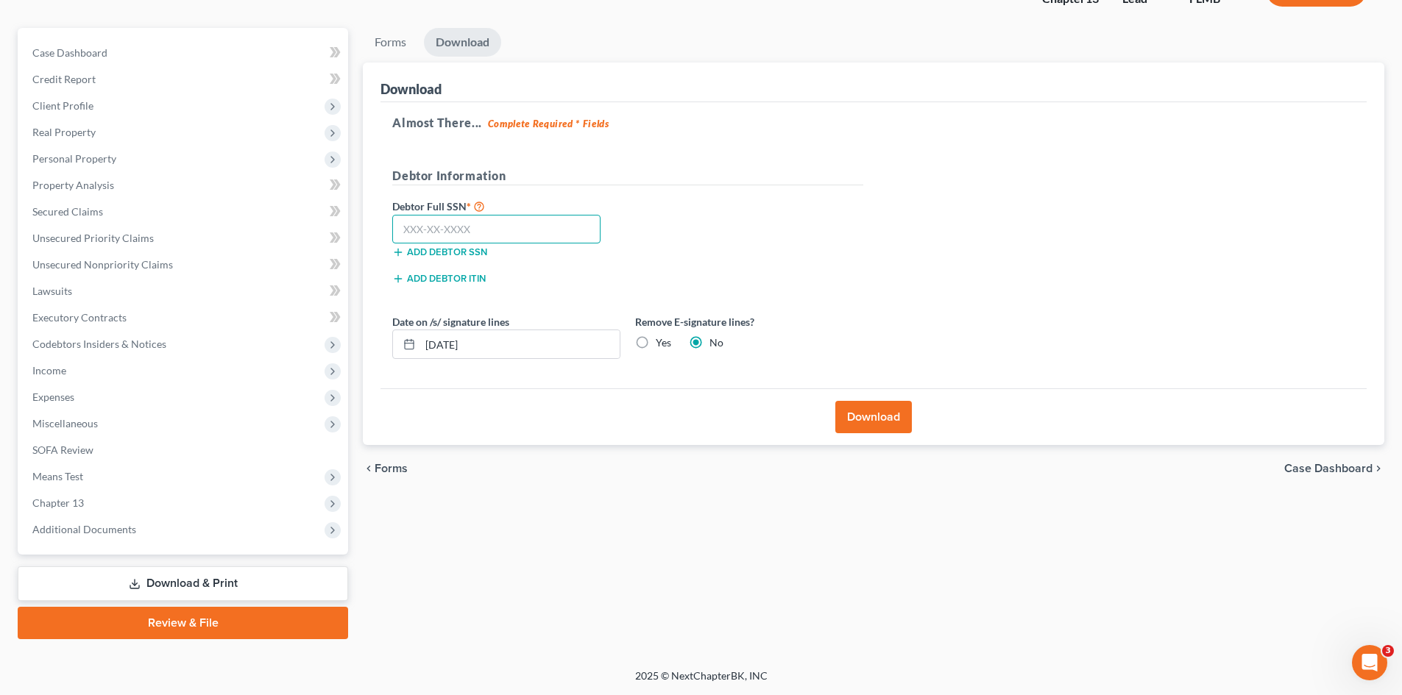
click at [482, 227] on input "text" at bounding box center [496, 229] width 208 height 29
click at [430, 210] on label "Debtor Full SSN *" at bounding box center [506, 206] width 243 height 18
click at [498, 233] on input "text" at bounding box center [496, 229] width 208 height 29
type input "071-58-1361"
click at [841, 405] on button "Download" at bounding box center [873, 417] width 77 height 32
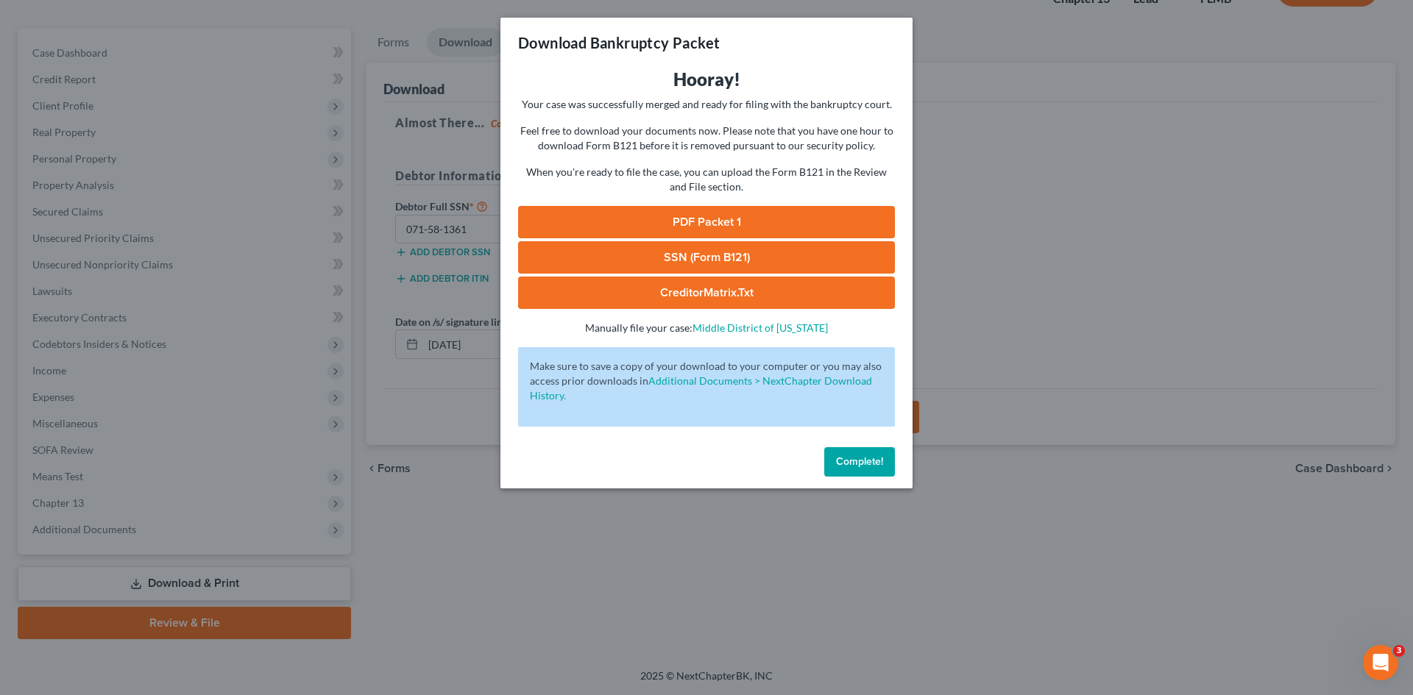
click at [751, 221] on link "PDF Packet 1" at bounding box center [706, 222] width 377 height 32
